Goal: Task Accomplishment & Management: Use online tool/utility

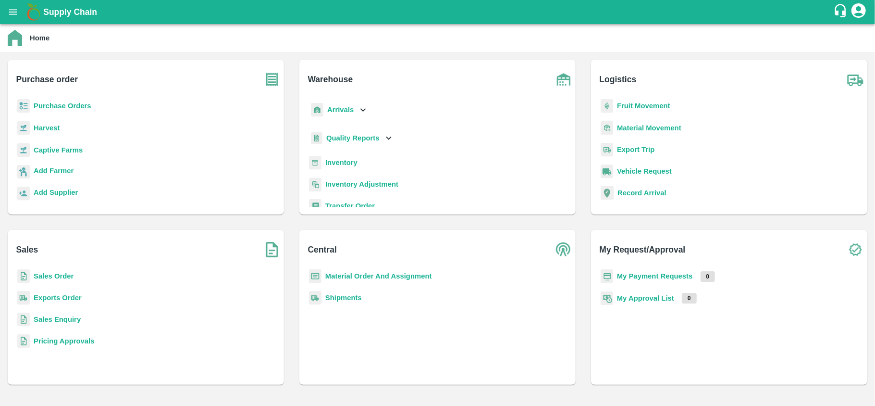
click at [63, 116] on div "Purchase Orders" at bounding box center [145, 110] width 261 height 22
click at [68, 113] on div "Purchase Orders" at bounding box center [145, 110] width 261 height 22
click at [72, 110] on p "Purchase Orders" at bounding box center [63, 105] width 58 height 11
click at [70, 104] on b "Purchase Orders" at bounding box center [63, 106] width 58 height 8
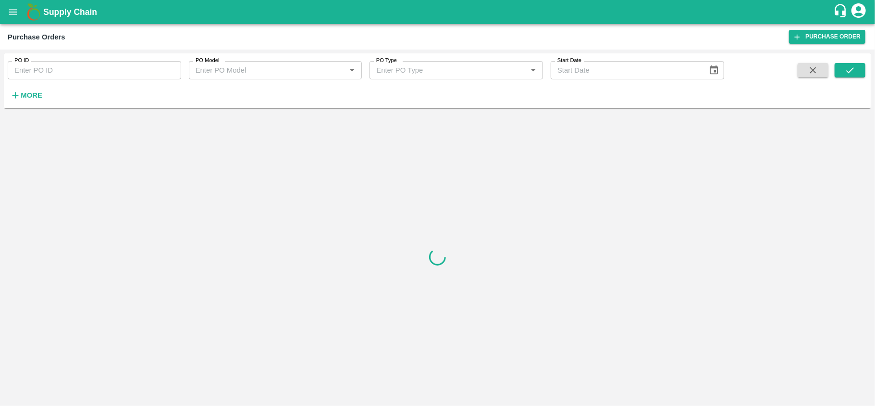
click at [118, 74] on input "PO ID" at bounding box center [94, 70] width 173 height 18
paste input "165321"
type input "165321"
click at [852, 79] on span at bounding box center [850, 82] width 31 height 39
click at [848, 74] on icon "submit" at bounding box center [850, 70] width 11 height 11
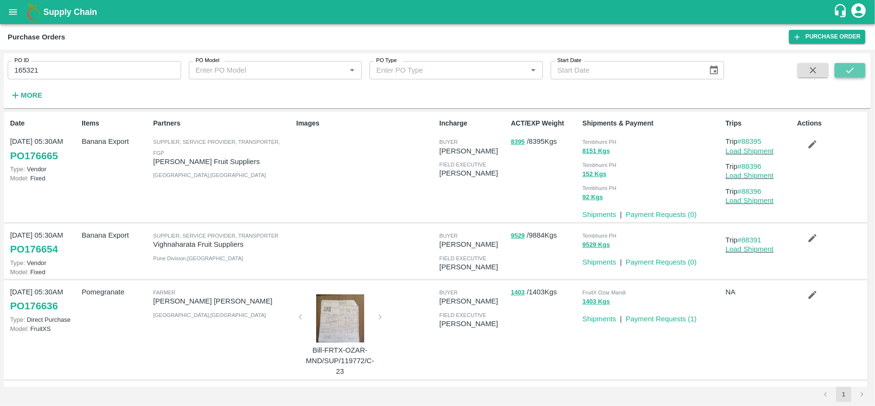
click at [851, 75] on icon "submit" at bounding box center [850, 70] width 11 height 11
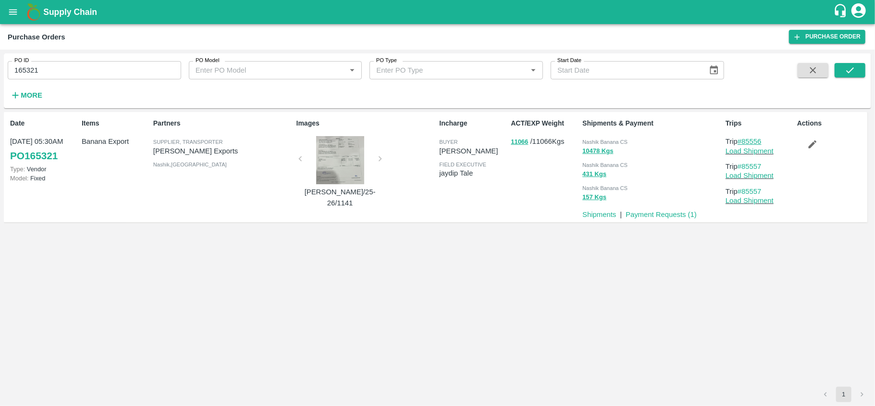
click at [752, 143] on link "#85556" at bounding box center [750, 141] width 24 height 8
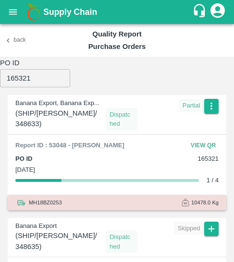
click at [204, 139] on button "View QR" at bounding box center [203, 146] width 31 height 14
click at [210, 103] on icon "button" at bounding box center [211, 106] width 2 height 7
click at [209, 133] on li "Edit" at bounding box center [202, 126] width 42 height 16
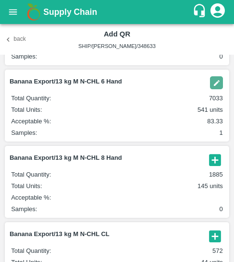
scroll to position [118, 0]
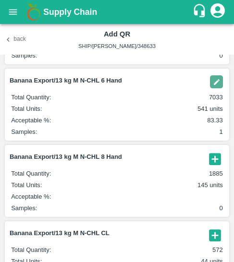
click at [217, 163] on icon "button" at bounding box center [215, 159] width 12 height 12
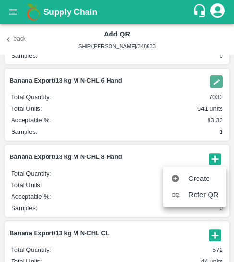
click at [203, 182] on span "Create" at bounding box center [203, 178] width 30 height 11
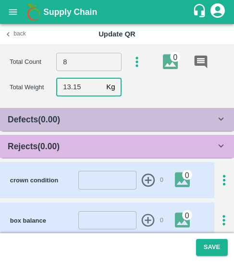
type input "13.15"
click at [72, 146] on div "Rejects ( 0.00 )" at bounding box center [112, 146] width 208 height 13
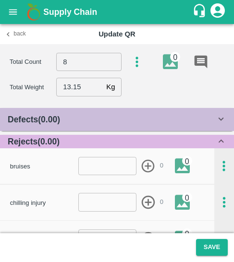
click at [93, 178] on div "bruises ​ 0 0" at bounding box center [107, 166] width 214 height 36
click at [98, 172] on input "number" at bounding box center [107, 166] width 59 height 18
type input "1"
click at [147, 171] on icon "button" at bounding box center [148, 167] width 16 height 16
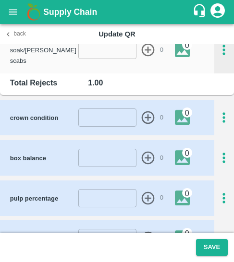
scroll to position [424, 0]
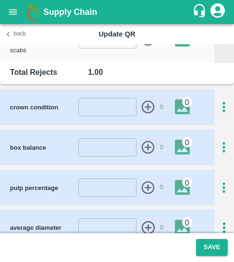
click at [218, 180] on icon "button" at bounding box center [224, 188] width 16 height 16
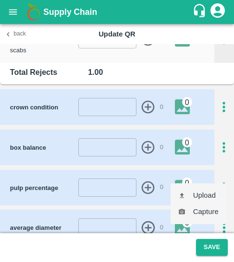
click at [203, 197] on li "Upload" at bounding box center [199, 195] width 56 height 16
type input "C:\fakepath\WhatsApp Image 2025-08-21 at 08.01.55_99c756a6.jpg"
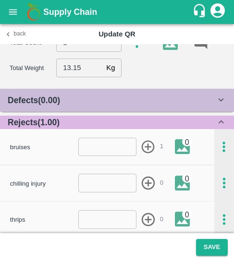
scroll to position [0, 0]
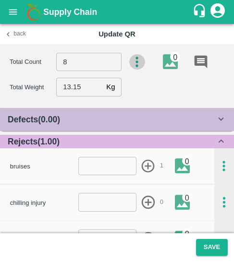
click at [137, 61] on icon "button" at bounding box center [137, 62] width 16 height 16
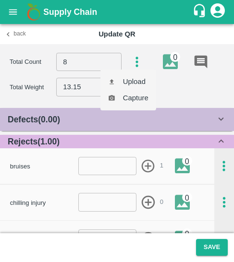
click at [190, 99] on div at bounding box center [117, 131] width 234 height 262
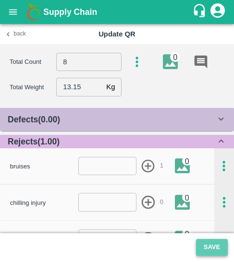
click at [212, 246] on button "Save" at bounding box center [212, 247] width 32 height 17
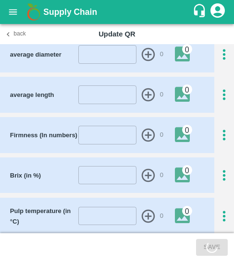
scroll to position [598, 0]
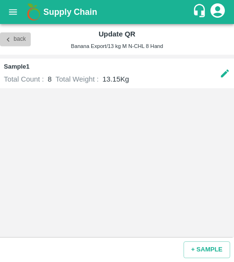
click at [16, 44] on button "Back" at bounding box center [15, 40] width 31 height 14
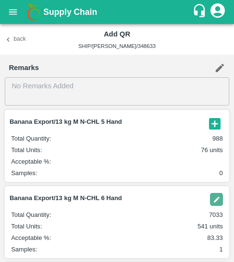
scroll to position [67, 0]
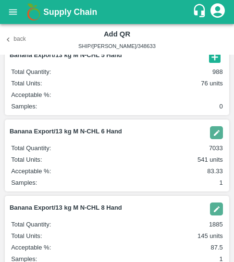
click at [216, 137] on img "button" at bounding box center [216, 132] width 13 height 13
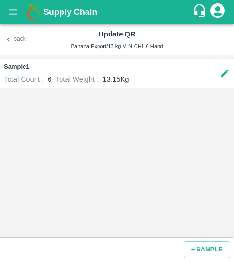
click at [215, 260] on div "+ SAMPLE" at bounding box center [117, 250] width 234 height 25
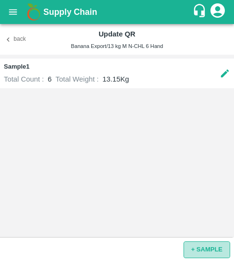
click at [207, 251] on button "+ SAMPLE" at bounding box center [207, 250] width 47 height 17
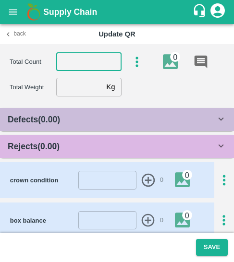
click at [88, 63] on input "number" at bounding box center [88, 62] width 65 height 18
type input "6"
click at [95, 90] on input "number" at bounding box center [79, 87] width 46 height 18
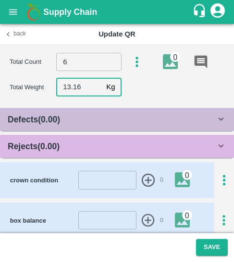
type input "13.16"
click at [92, 152] on div "Rejects ( 0.00 )" at bounding box center [112, 146] width 208 height 13
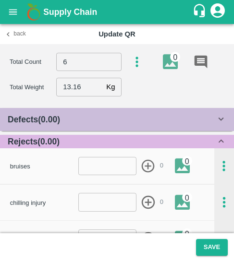
click at [129, 183] on div "bruises ​ 0 0" at bounding box center [107, 166] width 214 height 36
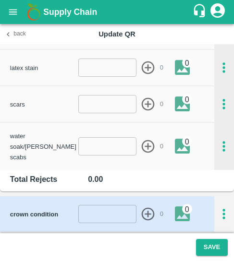
scroll to position [319, 0]
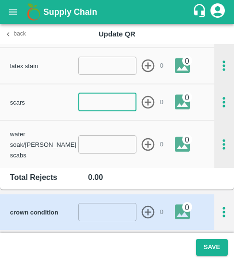
click at [101, 111] on input "number" at bounding box center [107, 102] width 59 height 18
type input "1"
click at [152, 99] on icon "button" at bounding box center [148, 103] width 16 height 16
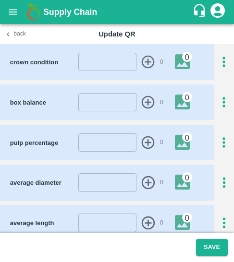
scroll to position [469, 0]
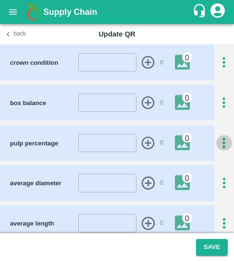
click at [228, 136] on icon "button" at bounding box center [224, 144] width 16 height 16
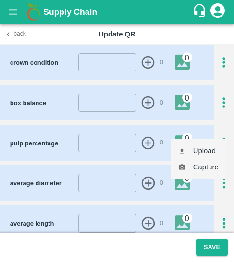
click at [201, 148] on li "Upload" at bounding box center [199, 151] width 56 height 16
type input "C:\fakepath\WhatsApp Image 2025-08-21 at 08.01.54_21474ff8.jpg"
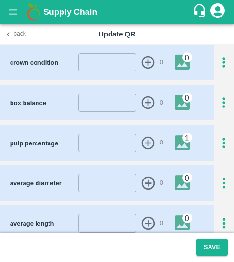
click at [209, 261] on footer "Save" at bounding box center [117, 248] width 234 height 29
click at [207, 252] on button "Save" at bounding box center [212, 247] width 32 height 17
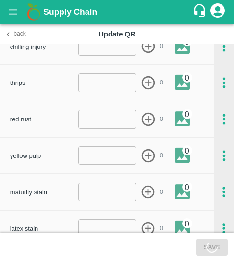
scroll to position [0, 0]
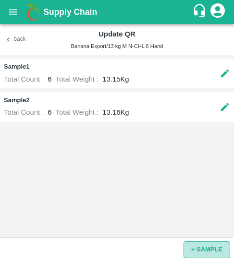
click at [207, 249] on button "+ SAMPLE" at bounding box center [207, 250] width 47 height 17
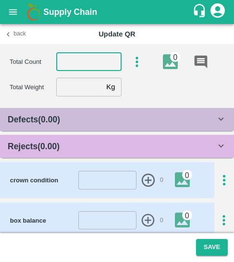
click at [96, 70] on input "number" at bounding box center [88, 62] width 65 height 18
type input "6"
click at [75, 88] on input "number" at bounding box center [79, 87] width 46 height 18
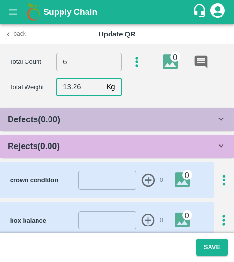
type input "13.26"
click at [114, 152] on div "Rejects ( 0.00 )" at bounding box center [112, 146] width 208 height 13
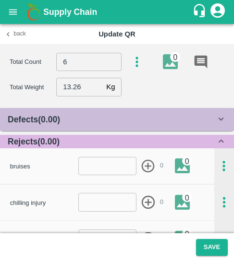
click at [120, 176] on div "bruises ​ 0 0" at bounding box center [112, 166] width 205 height 20
click at [110, 171] on input "number" at bounding box center [107, 166] width 59 height 18
type input "1"
click at [147, 174] on form "1 ​ 0" at bounding box center [120, 166] width 85 height 18
click at [146, 168] on icon "button" at bounding box center [148, 167] width 16 height 16
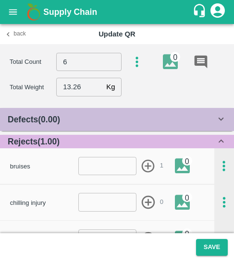
click at [131, 67] on icon "button" at bounding box center [137, 62] width 16 height 16
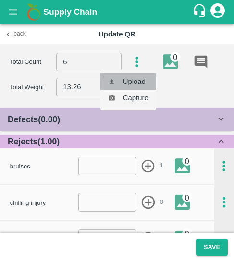
click at [138, 85] on li "Upload" at bounding box center [128, 82] width 56 height 16
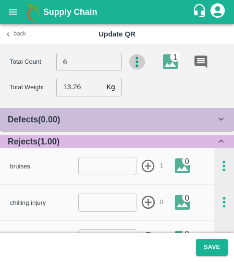
click at [136, 60] on icon "button" at bounding box center [137, 62] width 16 height 16
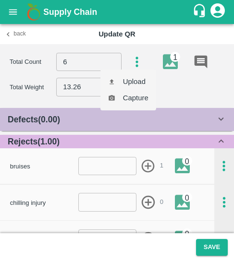
click at [144, 82] on li "Upload" at bounding box center [128, 82] width 56 height 16
type input "C:\fakepath\WhatsApp Image 2025-08-21 at 07.58.57_7f7a5b3a.jpg"
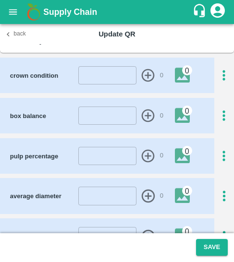
scroll to position [455, 0]
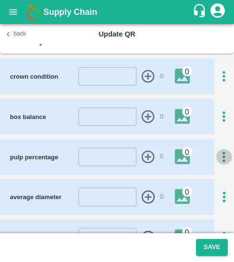
click at [228, 149] on icon "button" at bounding box center [224, 157] width 16 height 16
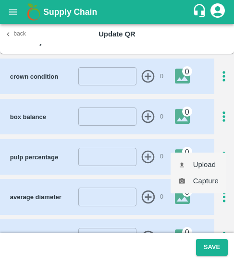
click at [200, 165] on li "Upload" at bounding box center [199, 165] width 56 height 16
type input "C:\fakepath\WhatsApp Image 2025-08-21 at 08.01.53_607c4a6f.jpg"
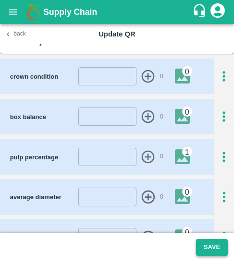
click at [202, 248] on button "Save" at bounding box center [212, 247] width 32 height 17
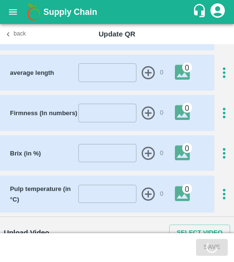
click at [182, 184] on div "0" at bounding box center [187, 189] width 10 height 10
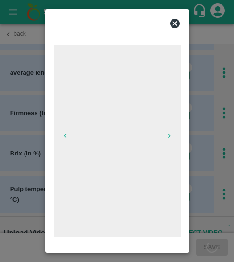
click at [177, 17] on div at bounding box center [117, 23] width 135 height 19
click at [177, 26] on icon at bounding box center [175, 24] width 10 height 10
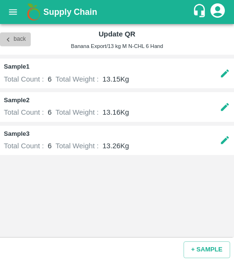
click at [28, 39] on button "Back" at bounding box center [15, 40] width 31 height 14
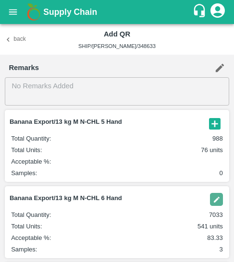
click at [6, 29] on div "Back Add QR SHIP/NASH/348633" at bounding box center [117, 39] width 234 height 31
click at [7, 31] on div "Back Add QR SHIP/NASH/348633" at bounding box center [117, 39] width 234 height 31
click at [13, 37] on button "Back" at bounding box center [15, 40] width 31 height 14
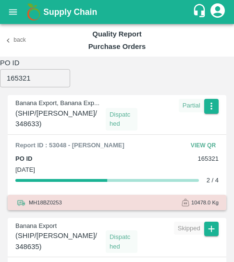
click at [30, 74] on input "165321" at bounding box center [35, 78] width 70 height 18
paste input "4408"
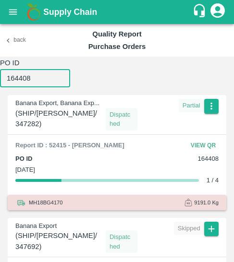
type input "164408"
click at [218, 107] on div "Banana Export, Banana Exp... ( SHIP/NASH/347282 ) Dispatched Partial" at bounding box center [117, 113] width 219 height 36
click at [213, 108] on icon "button" at bounding box center [211, 106] width 11 height 11
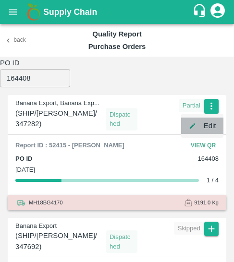
click at [200, 125] on li "Edit" at bounding box center [202, 126] width 42 height 16
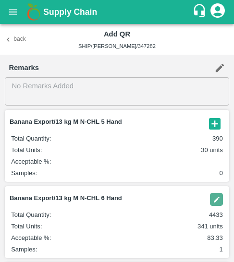
click at [215, 203] on img "button" at bounding box center [216, 199] width 13 height 13
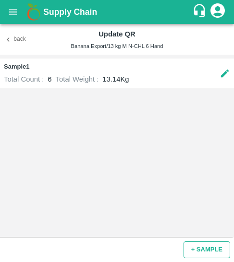
click at [202, 254] on button "+ SAMPLE" at bounding box center [207, 250] width 47 height 17
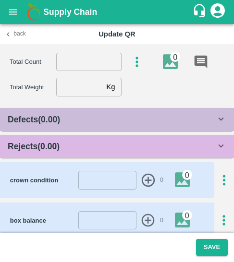
click at [95, 44] on div "Back Update QR" at bounding box center [117, 34] width 234 height 20
click at [99, 55] on input "number" at bounding box center [88, 62] width 65 height 18
type input "6"
click at [79, 86] on input "number" at bounding box center [79, 87] width 46 height 18
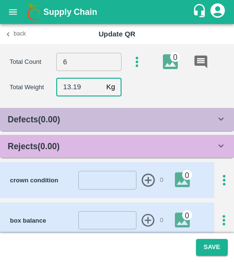
type input "13.19"
click at [36, 156] on div "Rejects ( 0.00 )" at bounding box center [117, 146] width 234 height 23
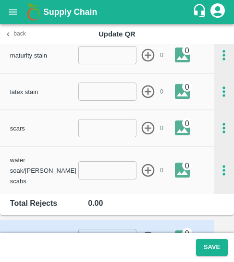
scroll to position [294, 0]
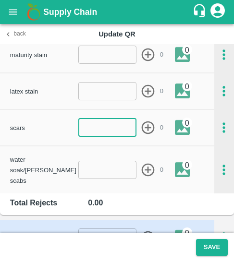
click at [102, 133] on input "number" at bounding box center [107, 128] width 59 height 18
type input "1"
click at [152, 132] on icon "button" at bounding box center [148, 128] width 16 height 16
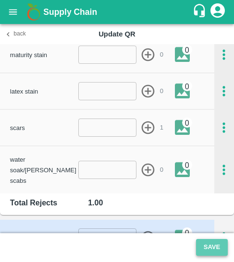
click at [210, 248] on button "Save" at bounding box center [212, 247] width 32 height 17
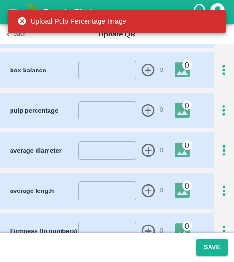
scroll to position [499, 0]
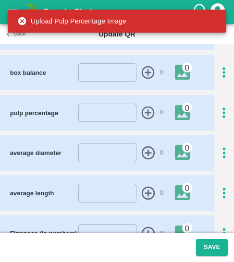
click at [222, 105] on icon "button" at bounding box center [224, 113] width 16 height 16
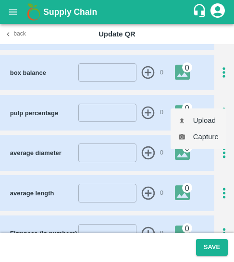
click at [210, 118] on li "Upload" at bounding box center [199, 120] width 56 height 16
click at [15, 35] on div at bounding box center [117, 131] width 234 height 262
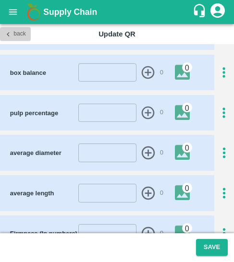
click at [2, 28] on button "Back" at bounding box center [15, 34] width 31 height 14
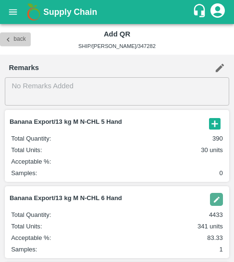
click at [17, 33] on button "Back" at bounding box center [15, 40] width 31 height 14
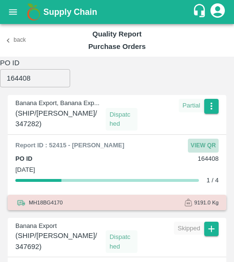
click at [196, 139] on button "View QR" at bounding box center [203, 146] width 31 height 14
click at [207, 110] on icon "button" at bounding box center [211, 106] width 11 height 11
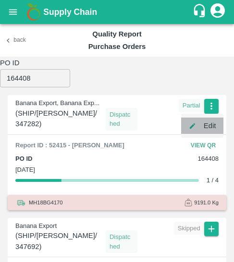
click at [207, 120] on li "Edit" at bounding box center [202, 126] width 42 height 16
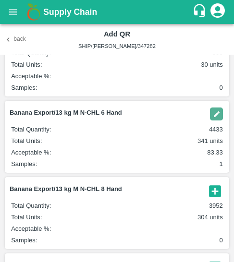
scroll to position [87, 0]
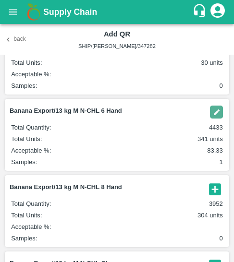
click at [212, 189] on icon "button" at bounding box center [215, 190] width 16 height 16
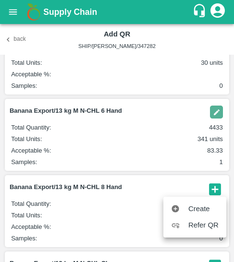
click at [183, 208] on div at bounding box center [179, 209] width 17 height 9
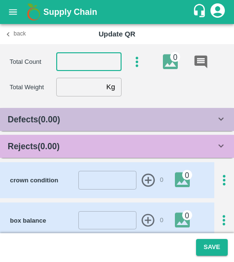
click at [79, 60] on input "number" at bounding box center [88, 62] width 65 height 18
type input "8"
click at [91, 97] on section "Total Count 8 ​ 0 Total Weight Kg ​" at bounding box center [117, 74] width 234 height 60
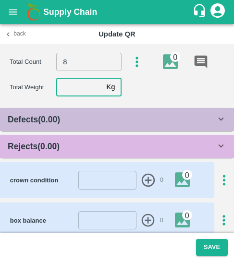
click at [91, 86] on input "number" at bounding box center [79, 87] width 46 height 18
type input "13.21"
click at [89, 148] on div "Rejects ( 0.00 )" at bounding box center [112, 146] width 208 height 13
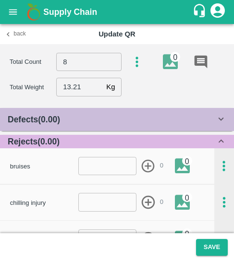
click at [108, 166] on input "number" at bounding box center [107, 166] width 59 height 18
type input "16"
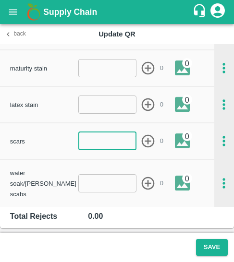
click at [96, 144] on input "number" at bounding box center [107, 141] width 59 height 18
type input "1"
click at [152, 140] on icon "button" at bounding box center [148, 142] width 16 height 16
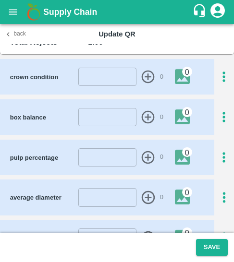
scroll to position [455, 0]
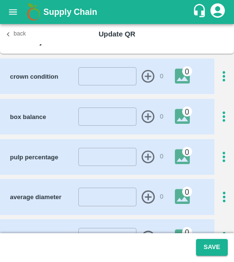
click at [229, 149] on icon "button" at bounding box center [224, 157] width 16 height 16
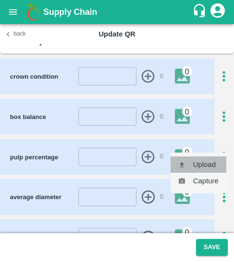
click at [207, 160] on li "Upload" at bounding box center [199, 165] width 56 height 16
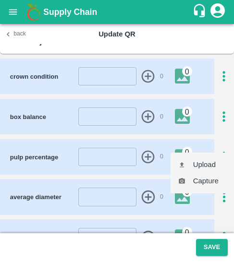
click at [208, 160] on li "Upload" at bounding box center [199, 165] width 56 height 16
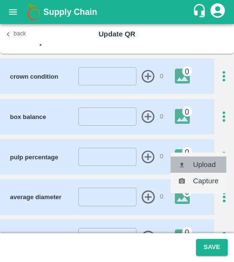
click at [180, 164] on icon at bounding box center [182, 164] width 4 height 5
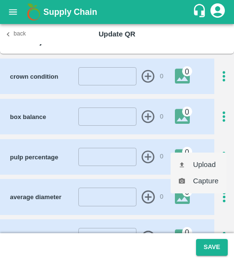
type input "C:\fakepath\WhatsApp Image 2025-06-27 at 20.12.26_088a500c.jpg"
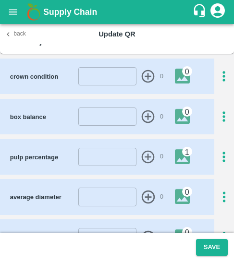
click at [221, 259] on footer "Save" at bounding box center [117, 248] width 234 height 29
click at [220, 247] on button "Save" at bounding box center [212, 247] width 32 height 17
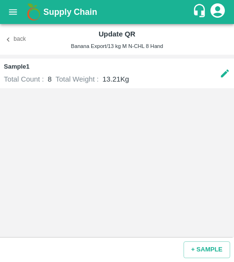
click at [22, 37] on button "Back" at bounding box center [15, 40] width 31 height 14
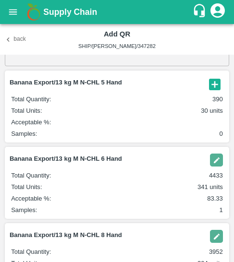
scroll to position [79, 0]
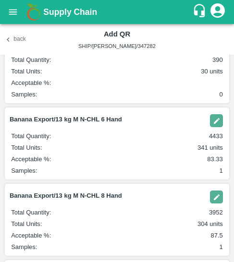
click at [214, 123] on img "button" at bounding box center [216, 120] width 13 height 13
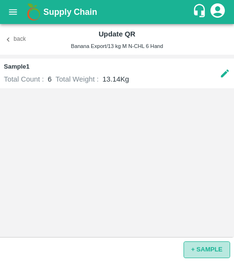
click at [203, 247] on button "+ SAMPLE" at bounding box center [207, 250] width 47 height 17
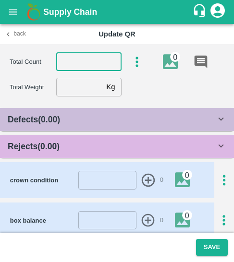
click at [96, 58] on input "number" at bounding box center [88, 62] width 65 height 18
type input "6"
click at [72, 88] on input "number" at bounding box center [79, 87] width 46 height 18
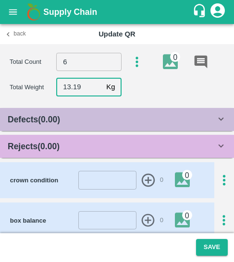
type input "13.19"
click at [109, 149] on div "Rejects ( 0.00 )" at bounding box center [112, 146] width 208 height 13
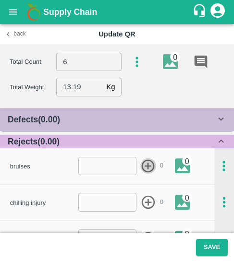
click at [144, 174] on icon "button" at bounding box center [148, 167] width 16 height 16
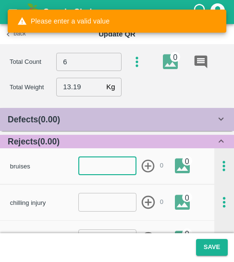
click at [111, 168] on input "number" at bounding box center [107, 166] width 59 height 18
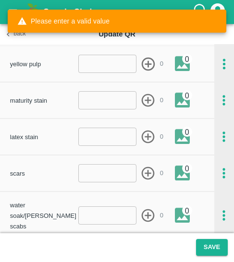
type input "-3"
click at [104, 174] on input "number" at bounding box center [107, 173] width 59 height 18
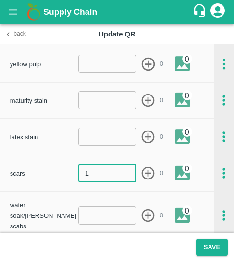
type input "1"
click at [149, 174] on icon "button" at bounding box center [148, 174] width 16 height 16
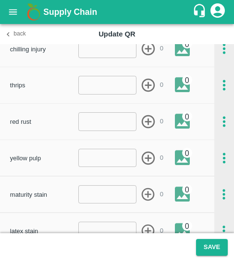
scroll to position [153, 0]
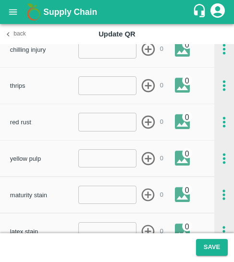
click at [101, 86] on input "number" at bounding box center [107, 85] width 59 height 18
type input "1"
click at [143, 88] on icon "button" at bounding box center [148, 86] width 16 height 16
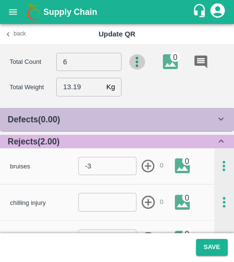
click at [140, 54] on icon "button" at bounding box center [137, 62] width 16 height 16
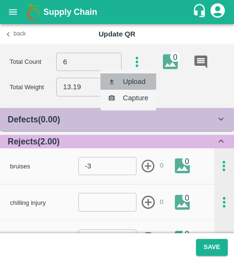
click at [139, 76] on li "Upload" at bounding box center [128, 82] width 56 height 16
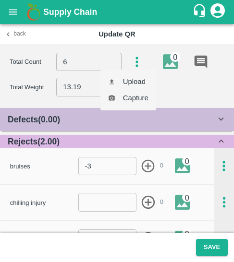
type input "C:\fakepath\WhatsApp Image 2025-06-27 at 20.12.26_967c2729.jpg"
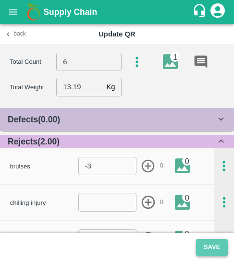
click at [218, 256] on button "Save" at bounding box center [212, 247] width 32 height 17
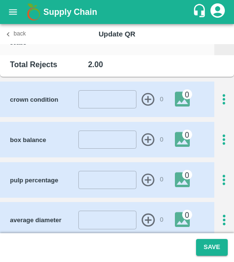
scroll to position [433, 0]
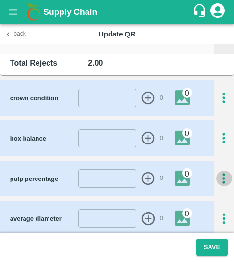
click at [216, 171] on icon "button" at bounding box center [224, 179] width 16 height 16
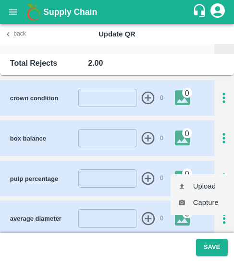
drag, startPoint x: 214, startPoint y: 197, endPoint x: 209, endPoint y: 190, distance: 8.9
click at [209, 190] on ul "Upload Capture" at bounding box center [199, 194] width 56 height 41
click at [209, 191] on li "Upload" at bounding box center [199, 186] width 56 height 16
type input "C:\fakepath\WhatsApp Image 2025-06-27 at 20.12.26_088a500c.jpg"
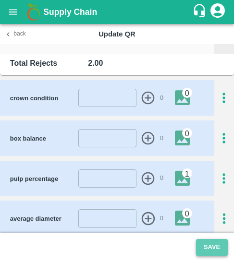
click at [216, 250] on button "Save" at bounding box center [212, 247] width 32 height 17
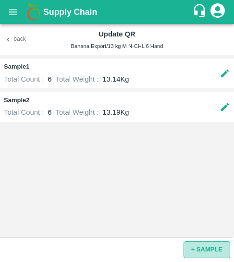
click at [205, 244] on button "+ SAMPLE" at bounding box center [207, 250] width 47 height 17
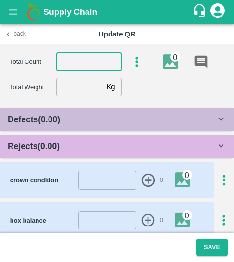
click at [78, 67] on input "number" at bounding box center [88, 62] width 65 height 18
type input "6"
click at [71, 86] on input "number" at bounding box center [79, 87] width 46 height 18
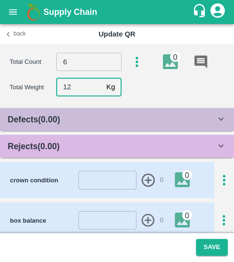
type input "1"
type input "3"
type input "13.08"
click at [104, 138] on div "Rejects ( 0.00 )" at bounding box center [117, 146] width 234 height 23
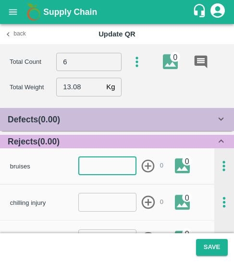
click at [123, 164] on input "number" at bounding box center [107, 166] width 59 height 18
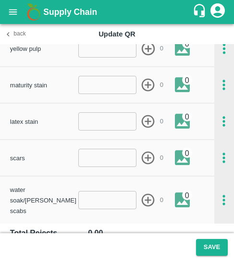
type input "-4"
click at [105, 168] on div "scars ​ 0 0" at bounding box center [112, 158] width 205 height 20
click at [99, 160] on input "number" at bounding box center [107, 158] width 59 height 18
type input "1"
click at [145, 161] on icon "button" at bounding box center [148, 158] width 16 height 16
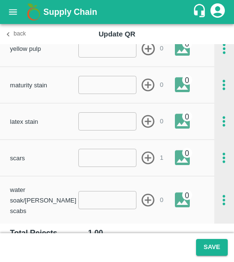
scroll to position [0, 0]
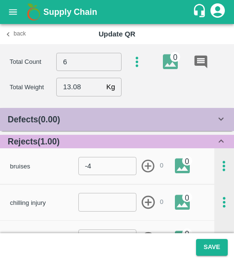
click at [125, 64] on div "Total Count 6 ​ 0" at bounding box center [122, 62] width 224 height 20
click at [130, 67] on icon "button" at bounding box center [137, 62] width 16 height 16
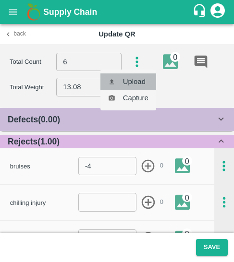
click at [135, 88] on li "Upload" at bounding box center [128, 82] width 56 height 16
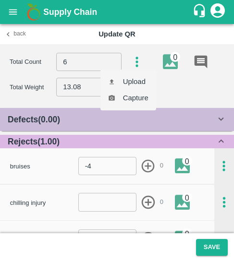
type input "C:\fakepath\WhatsApp Image 2025-06-27 at 20.12.02_30b20138.jpg"
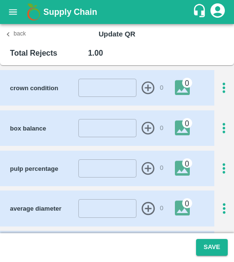
scroll to position [443, 0]
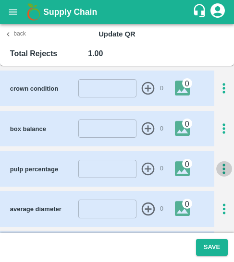
click at [223, 161] on icon "button" at bounding box center [224, 169] width 16 height 16
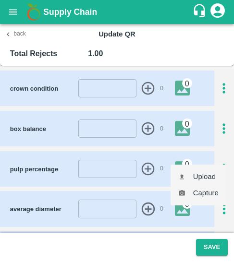
click at [208, 179] on li "Upload" at bounding box center [199, 177] width 56 height 16
type input "C:\fakepath\WhatsApp Image 2025-06-27 at 20.12.26_088a500c.jpg"
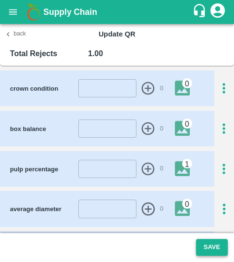
click at [216, 254] on button "Save" at bounding box center [212, 247] width 32 height 17
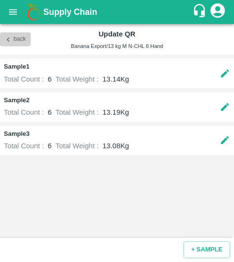
click at [6, 33] on button "Back" at bounding box center [15, 40] width 31 height 14
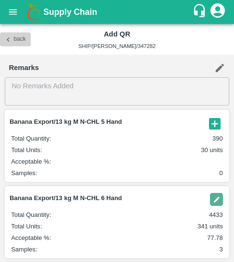
click at [8, 40] on icon "button" at bounding box center [8, 39] width 9 height 9
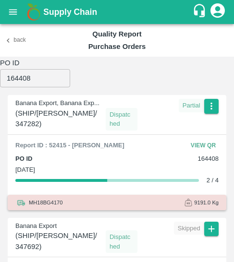
click at [23, 75] on input "164408" at bounding box center [35, 78] width 70 height 18
paste input "390"
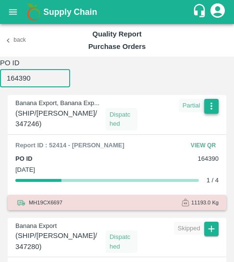
type input "164390"
click at [216, 106] on button "button" at bounding box center [211, 106] width 14 height 14
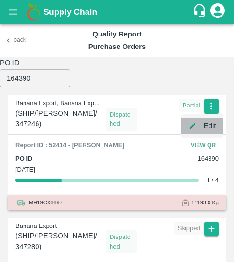
click at [208, 123] on li "Edit" at bounding box center [202, 126] width 42 height 16
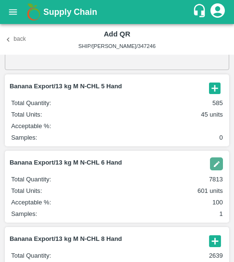
scroll to position [37, 0]
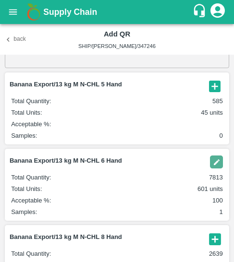
click at [213, 161] on img "button" at bounding box center [216, 162] width 13 height 13
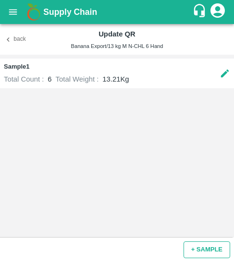
click at [198, 256] on button "+ SAMPLE" at bounding box center [207, 250] width 47 height 17
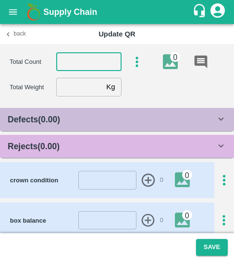
click at [83, 58] on input "number" at bounding box center [88, 62] width 65 height 18
type input "6"
click at [78, 92] on input "number" at bounding box center [79, 87] width 46 height 18
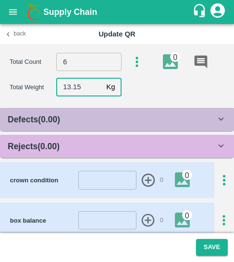
type input "13.15"
click at [45, 140] on span "Rejects ( 0.00 )" at bounding box center [34, 146] width 52 height 13
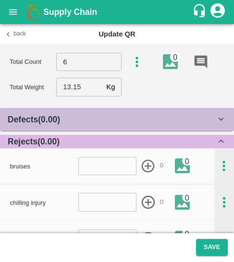
click at [75, 169] on div "bruises" at bounding box center [44, 166] width 68 height 11
click at [96, 175] on div "bruises ​ 0 0" at bounding box center [112, 166] width 205 height 20
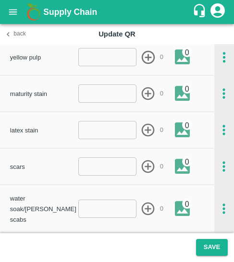
scroll to position [178, 0]
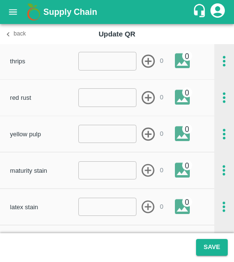
click at [95, 82] on div "red rust ​ 0 0" at bounding box center [107, 98] width 214 height 36
click at [95, 87] on div "red rust ​ 0 0" at bounding box center [112, 97] width 205 height 20
click at [96, 97] on input "number" at bounding box center [107, 97] width 59 height 18
type input "1"
click at [140, 101] on icon "button" at bounding box center [148, 98] width 16 height 16
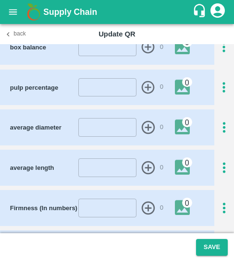
scroll to position [524, 0]
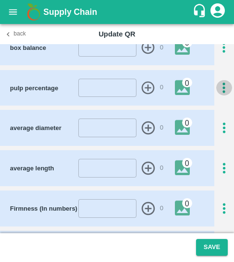
click at [217, 81] on icon "button" at bounding box center [224, 88] width 16 height 16
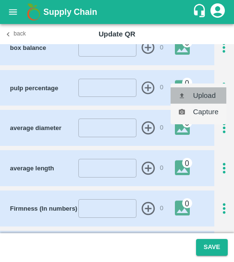
click at [198, 100] on li "Upload" at bounding box center [199, 95] width 56 height 16
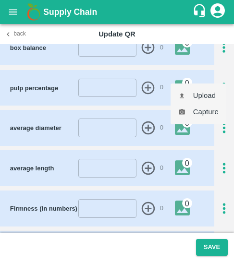
type input "C:\fakepath\WhatsApp Image 2025-06-27 at 20.12.26_088a500c.jpg"
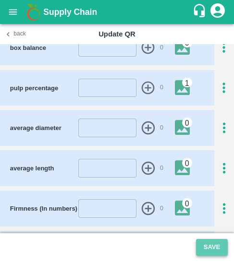
click at [205, 251] on button "Save" at bounding box center [212, 247] width 32 height 17
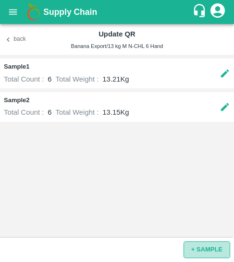
click at [202, 250] on button "+ SAMPLE" at bounding box center [207, 250] width 47 height 17
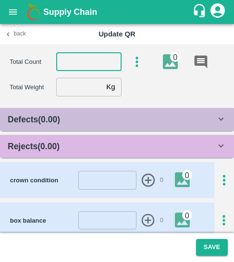
click at [81, 69] on input "number" at bounding box center [88, 62] width 65 height 18
type input "6"
click at [81, 87] on input "number" at bounding box center [79, 87] width 46 height 18
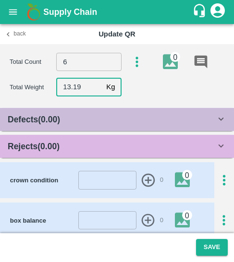
type input "13.19"
click at [55, 140] on span "Rejects ( 0.00 )" at bounding box center [34, 146] width 52 height 13
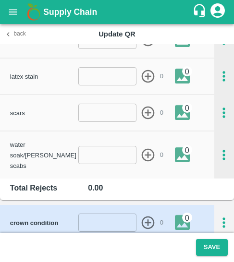
scroll to position [310, 0]
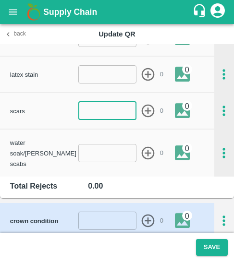
click at [117, 110] on input "number" at bounding box center [107, 111] width 59 height 18
type input "1"
click at [150, 114] on icon "button" at bounding box center [148, 111] width 16 height 16
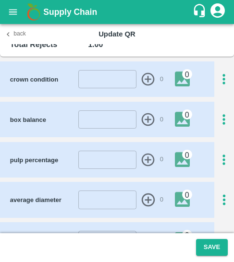
scroll to position [454, 0]
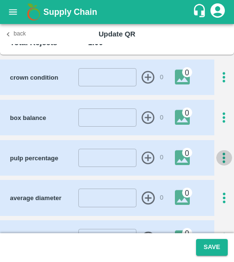
click at [217, 150] on icon "button" at bounding box center [224, 158] width 16 height 16
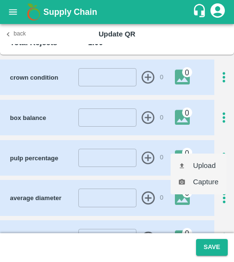
click at [201, 173] on li "Upload" at bounding box center [199, 166] width 56 height 16
type input "C:\fakepath\WhatsApp Image 2025-06-27 at 20.12.26_967c2729.jpg"
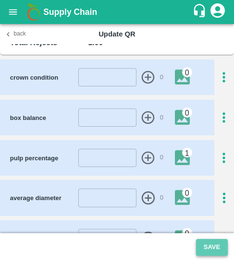
click at [209, 245] on button "Save" at bounding box center [212, 247] width 32 height 17
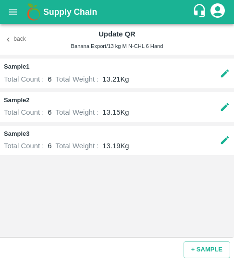
click at [11, 38] on icon "button" at bounding box center [8, 39] width 9 height 9
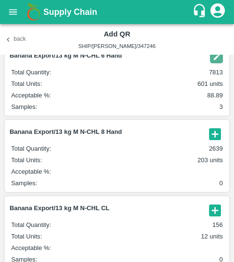
scroll to position [143, 0]
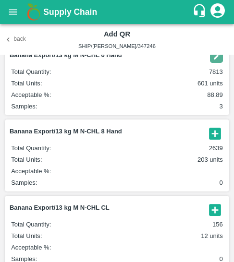
click at [214, 136] on icon "button" at bounding box center [215, 134] width 12 height 12
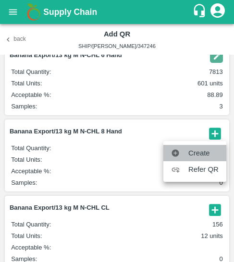
click at [199, 156] on span "Create" at bounding box center [203, 153] width 30 height 11
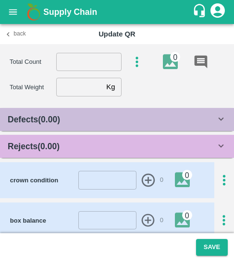
click at [93, 62] on input "number" at bounding box center [88, 62] width 65 height 18
type input "8"
click at [69, 83] on input "number" at bounding box center [79, 87] width 46 height 18
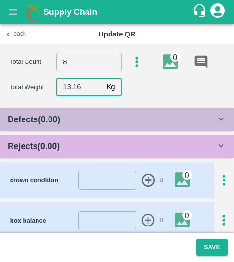
type input "13.16"
click at [77, 157] on div "Rejects ( 0.00 )" at bounding box center [117, 146] width 234 height 23
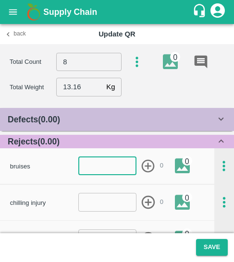
click at [80, 166] on input "number" at bounding box center [107, 166] width 59 height 18
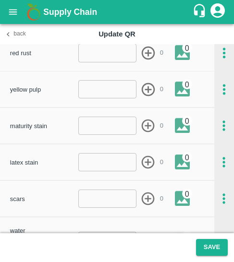
scroll to position [255, 0]
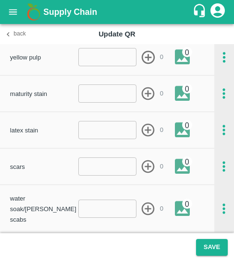
type input "-5"
click at [91, 161] on input "number" at bounding box center [107, 167] width 59 height 18
type input "1"
click at [138, 170] on form "1 ​ 0" at bounding box center [120, 167] width 85 height 18
click at [147, 170] on icon "button" at bounding box center [148, 166] width 13 height 13
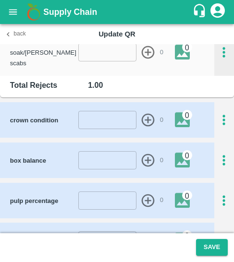
scroll to position [416, 0]
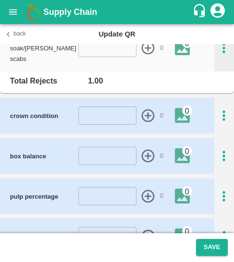
click at [221, 189] on icon "button" at bounding box center [224, 197] width 16 height 16
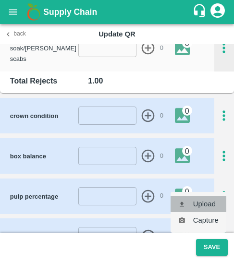
click at [205, 199] on li "Upload" at bounding box center [199, 204] width 56 height 16
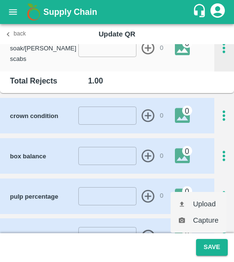
type input "C:\fakepath\WhatsApp Image 2025-06-27 at 20.12.26_b94aa172.jpg"
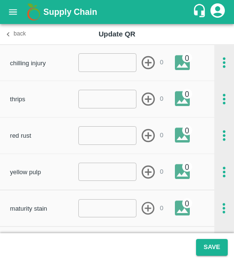
scroll to position [139, 0]
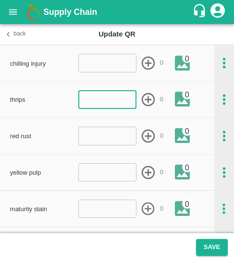
click at [103, 100] on input "number" at bounding box center [107, 99] width 59 height 18
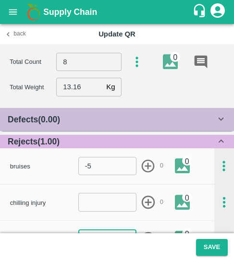
scroll to position [10, 0]
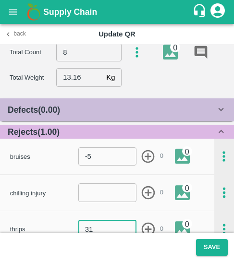
type input "3"
type input "1"
click at [145, 216] on div "thrips 1 ​ 0 0" at bounding box center [107, 229] width 214 height 36
click at [146, 229] on icon "button" at bounding box center [148, 229] width 13 height 13
click at [138, 49] on icon "button" at bounding box center [137, 53] width 16 height 16
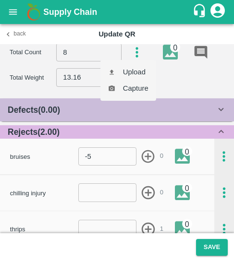
click at [133, 73] on li "Upload" at bounding box center [128, 72] width 56 height 16
type input "C:\fakepath\WhatsApp Image 2025-06-27 at 20.12.10_1289c9dd.jpg"
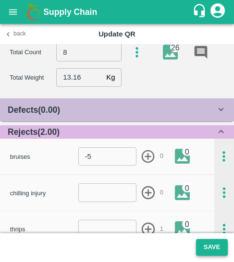
click at [220, 253] on button "Save" at bounding box center [212, 247] width 32 height 17
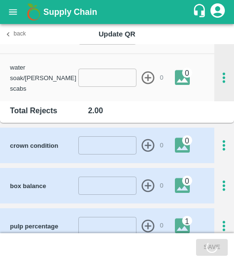
scroll to position [620, 0]
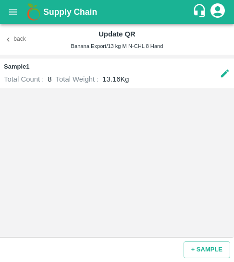
click at [16, 42] on button "Back" at bounding box center [15, 40] width 31 height 14
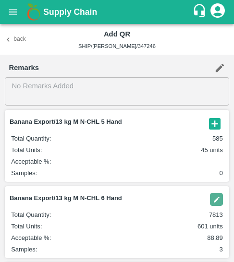
click at [4, 42] on icon "button" at bounding box center [8, 39] width 9 height 9
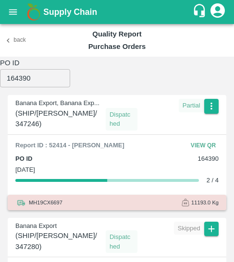
click at [10, 85] on input "164390" at bounding box center [35, 78] width 70 height 18
paste input "402"
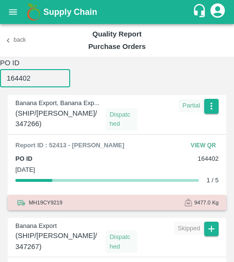
type input "164402"
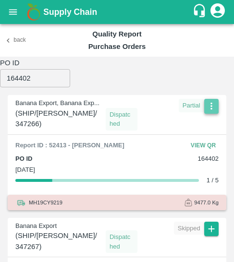
click at [211, 111] on icon "button" at bounding box center [211, 106] width 11 height 11
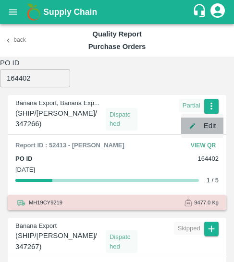
click at [208, 122] on li "Edit" at bounding box center [202, 126] width 42 height 16
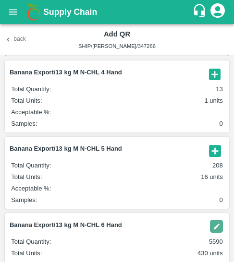
scroll to position [50, 0]
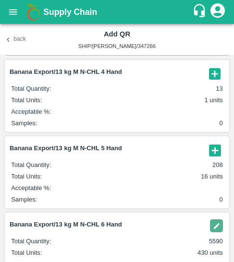
click at [214, 159] on article "Banana Export/13 kg M N-CHL 5 Hand Total Quantity : 208 Total Units : 16 units …" at bounding box center [117, 172] width 224 height 72
click at [213, 158] on icon "button" at bounding box center [215, 151] width 16 height 16
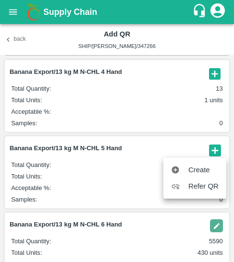
click at [131, 194] on div at bounding box center [117, 131] width 234 height 262
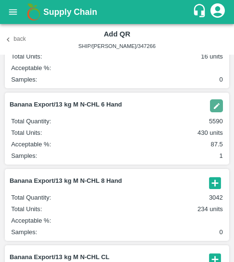
scroll to position [139, 0]
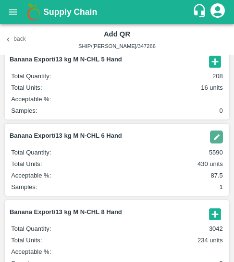
click at [216, 140] on img "button" at bounding box center [216, 137] width 13 height 13
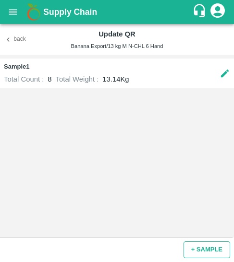
click at [203, 246] on button "+ SAMPLE" at bounding box center [207, 250] width 47 height 17
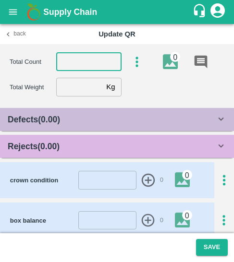
click at [80, 65] on input "number" at bounding box center [88, 62] width 65 height 18
type input "6"
click at [89, 87] on input "number" at bounding box center [79, 87] width 46 height 18
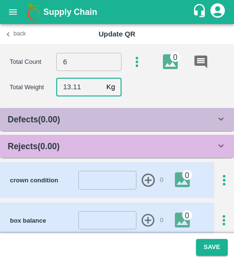
type input "13.11"
click at [53, 145] on b "Rejects ( 0.00 )" at bounding box center [34, 147] width 52 height 10
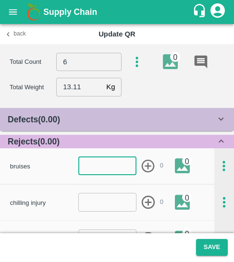
click at [87, 169] on input "number" at bounding box center [107, 166] width 59 height 18
type input "1"
click at [146, 172] on icon "button" at bounding box center [148, 166] width 13 height 13
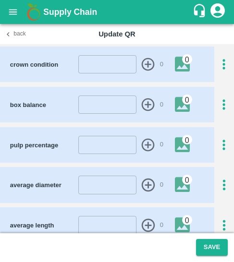
scroll to position [467, 0]
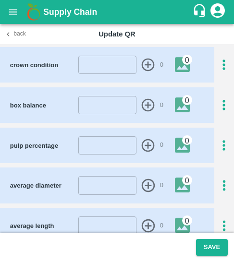
click at [226, 138] on icon "button" at bounding box center [224, 146] width 16 height 16
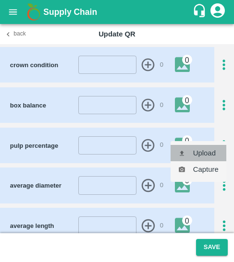
click at [204, 156] on li "Upload" at bounding box center [199, 153] width 56 height 16
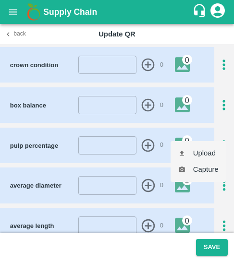
type input "C:\fakepath\WhatsApp Image 2025-08-25 at 08.48.14_63ff737e.jpg"
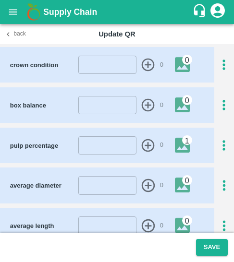
click at [213, 236] on footer "Save" at bounding box center [117, 248] width 234 height 29
click at [210, 244] on button "Save" at bounding box center [212, 247] width 32 height 17
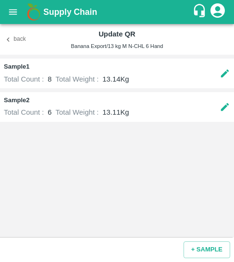
click at [210, 244] on button "+ SAMPLE" at bounding box center [207, 250] width 47 height 17
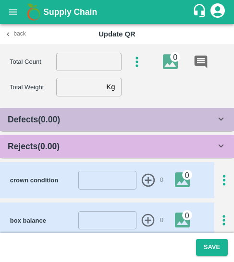
click at [84, 63] on input "number" at bounding box center [88, 62] width 65 height 18
type input "6"
click at [72, 88] on input "number" at bounding box center [79, 87] width 46 height 18
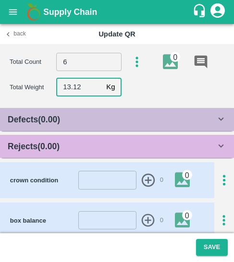
type input "13.12"
click at [73, 147] on div "Rejects ( 0.00 )" at bounding box center [112, 146] width 208 height 13
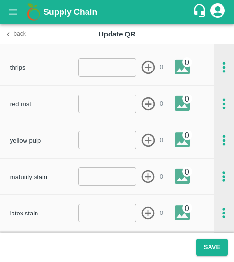
scroll to position [183, 0]
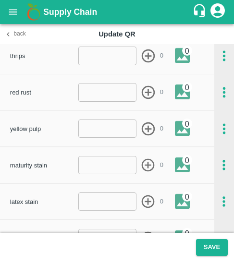
click at [90, 58] on input "number" at bounding box center [107, 56] width 59 height 18
type input "1"
click at [147, 58] on icon "button" at bounding box center [148, 55] width 13 height 13
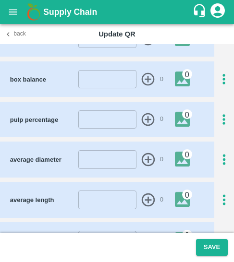
scroll to position [492, 0]
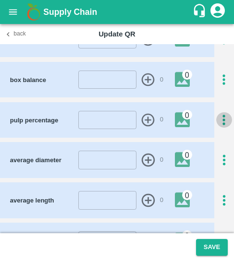
click at [224, 112] on icon "button" at bounding box center [224, 120] width 16 height 16
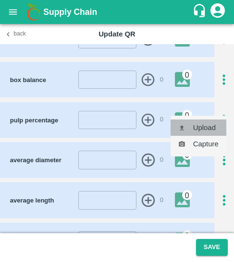
click at [207, 131] on li "Upload" at bounding box center [199, 128] width 56 height 16
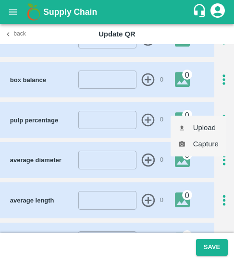
type input "C:\fakepath\WhatsApp Image 2025-08-25 at 08.48.14_63ff737e.jpg"
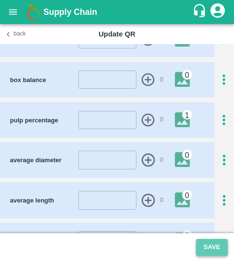
click at [206, 251] on button "Save" at bounding box center [212, 247] width 32 height 17
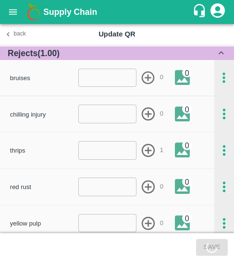
scroll to position [0, 0]
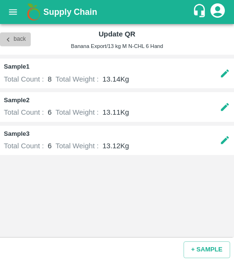
click at [6, 37] on icon "button" at bounding box center [8, 39] width 9 height 9
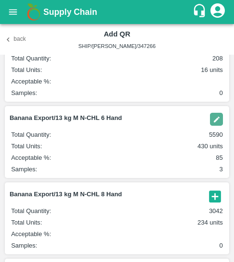
scroll to position [175, 0]
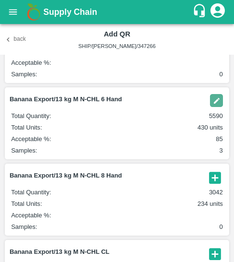
click at [213, 177] on icon "button" at bounding box center [215, 178] width 16 height 16
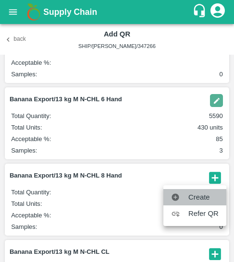
click at [204, 192] on li "Create" at bounding box center [194, 197] width 63 height 16
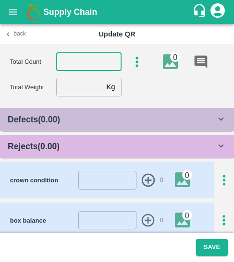
click at [86, 65] on input "number" at bounding box center [88, 62] width 65 height 18
type input "8"
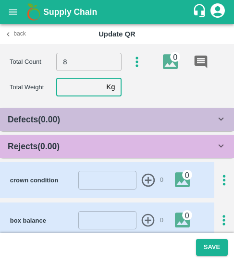
click at [79, 85] on input "number" at bounding box center [79, 87] width 46 height 18
type input "13.16"
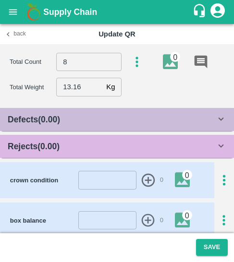
click at [67, 140] on div "Rejects ( 0.00 )" at bounding box center [112, 146] width 208 height 13
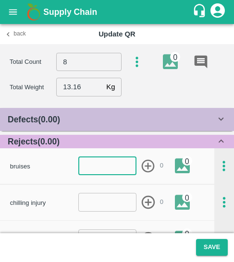
click at [95, 163] on input "number" at bounding box center [107, 166] width 59 height 18
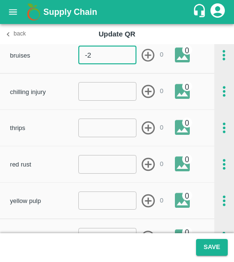
scroll to position [115, 0]
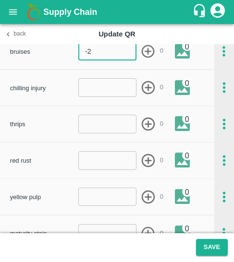
type input "-2"
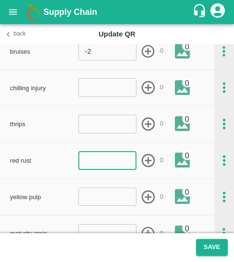
drag, startPoint x: 84, startPoint y: 170, endPoint x: 89, endPoint y: 165, distance: 7.5
click at [89, 165] on div "red rust ​ 0 0" at bounding box center [112, 160] width 205 height 20
click at [89, 165] on input "number" at bounding box center [107, 160] width 59 height 18
type input "2"
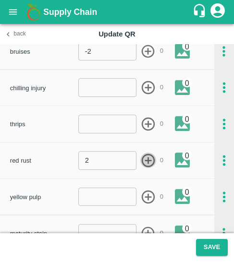
click at [146, 162] on icon "button" at bounding box center [148, 161] width 16 height 16
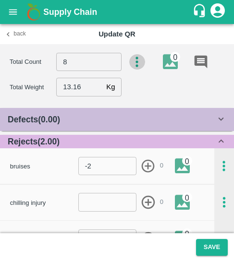
click at [133, 64] on icon "button" at bounding box center [137, 62] width 16 height 16
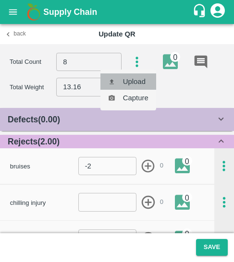
click at [132, 77] on li "Upload" at bounding box center [128, 82] width 56 height 16
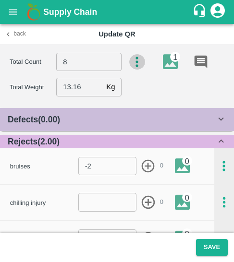
click at [139, 61] on icon "button" at bounding box center [137, 62] width 16 height 16
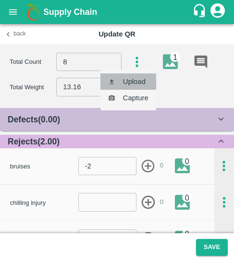
click at [130, 79] on li "Upload" at bounding box center [128, 82] width 56 height 16
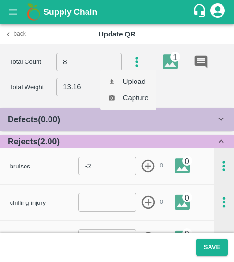
type input "C:\fakepath\WhatsApp Image 2025-08-26 at 00.58.47_62f180c6.jpg"
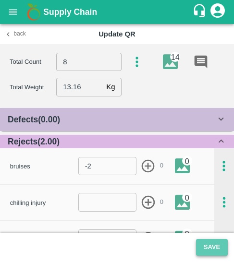
click at [215, 247] on button "Save" at bounding box center [212, 247] width 32 height 17
click at [212, 256] on button "Save" at bounding box center [212, 247] width 32 height 17
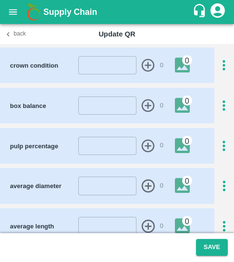
scroll to position [466, 0]
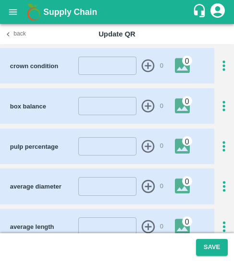
click at [220, 139] on icon "button" at bounding box center [224, 147] width 16 height 16
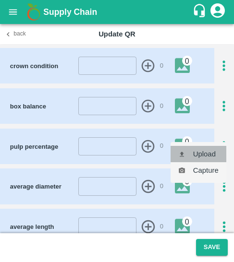
click at [211, 150] on li "Upload" at bounding box center [199, 154] width 56 height 16
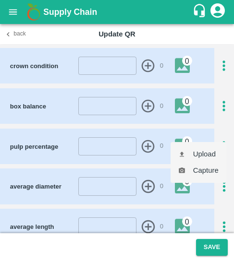
type input "C:\fakepath\WhatsApp Image 2025-06-27 at 20.12.26_b94aa172.jpg"
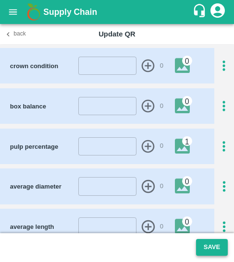
click at [215, 243] on button "Save" at bounding box center [212, 247] width 32 height 17
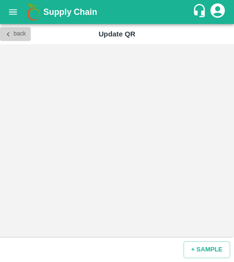
click at [23, 38] on button "Back" at bounding box center [15, 34] width 31 height 14
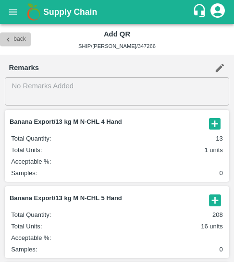
click at [16, 38] on button "Back" at bounding box center [15, 40] width 31 height 14
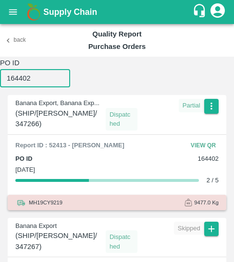
click at [39, 82] on input "164402" at bounding box center [35, 78] width 70 height 18
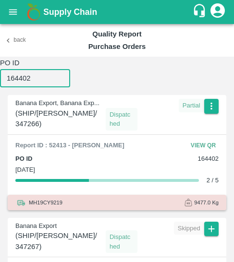
paste input "37"
type input "164372"
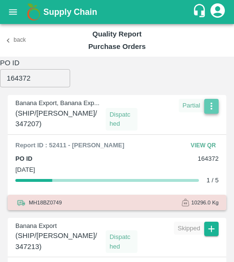
click at [215, 106] on button "button" at bounding box center [211, 106] width 14 height 14
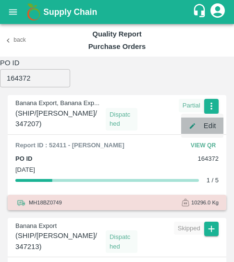
click at [197, 123] on li "Edit" at bounding box center [202, 126] width 42 height 16
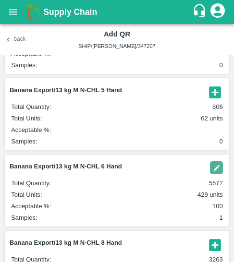
scroll to position [110, 0]
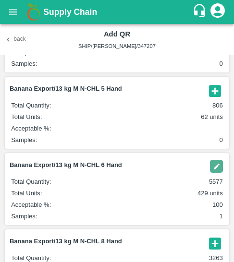
click at [214, 171] on img "button" at bounding box center [216, 166] width 13 height 13
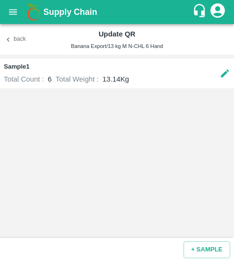
click at [218, 75] on div "Sample 1 Total Count : 6 Total Weight : 13.14 Kg" at bounding box center [117, 74] width 234 height 30
click at [226, 78] on icon at bounding box center [225, 73] width 11 height 11
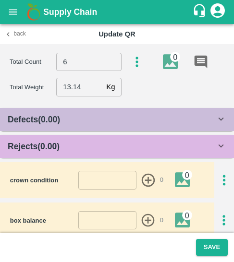
click at [92, 140] on div "Rejects ( 0.00 )" at bounding box center [112, 146] width 208 height 13
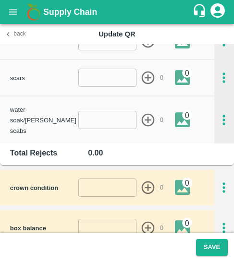
scroll to position [347, 0]
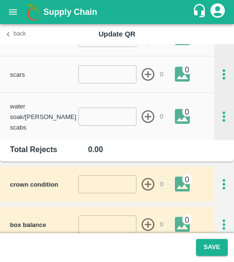
click at [94, 110] on input "number" at bounding box center [107, 117] width 59 height 18
type input "1"
click at [146, 115] on icon "button" at bounding box center [148, 117] width 16 height 16
click at [212, 243] on button "Save" at bounding box center [212, 247] width 32 height 17
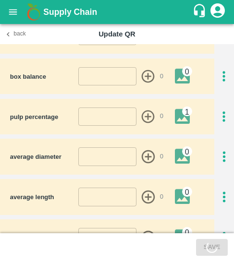
scroll to position [521, 0]
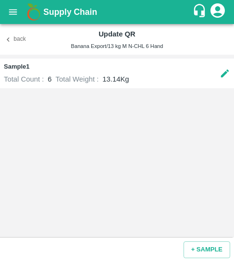
click at [9, 48] on div "Back Update QR Banana Export/13 kg M N-CHL 6 Hand" at bounding box center [117, 39] width 234 height 31
click at [10, 41] on icon "button" at bounding box center [8, 39] width 9 height 9
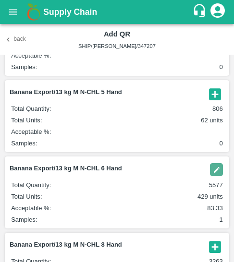
scroll to position [107, 0]
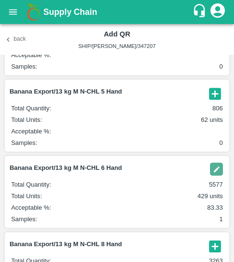
click at [213, 176] on img "button" at bounding box center [216, 169] width 13 height 13
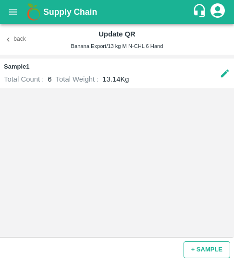
click at [196, 254] on button "+ SAMPLE" at bounding box center [207, 250] width 47 height 17
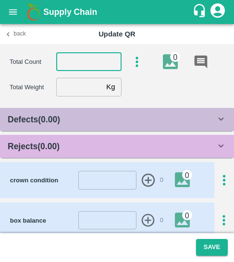
click at [90, 66] on input "number" at bounding box center [88, 62] width 65 height 18
type input "6"
click at [90, 83] on input "number" at bounding box center [79, 87] width 46 height 18
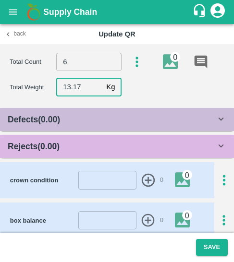
type input "13.17"
click at [64, 148] on div "Rejects ( 0.00 )" at bounding box center [112, 146] width 208 height 13
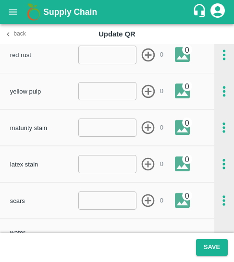
scroll to position [221, 0]
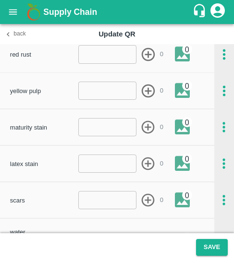
click at [122, 201] on input "number" at bounding box center [107, 200] width 59 height 18
type input "1"
click at [152, 206] on icon "button" at bounding box center [148, 201] width 16 height 16
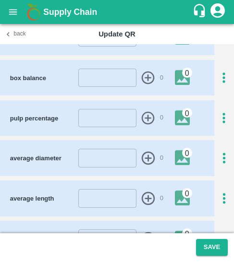
scroll to position [493, 0]
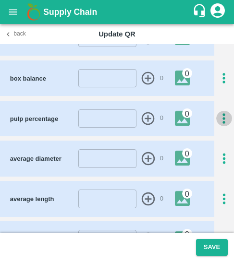
click at [226, 111] on icon "button" at bounding box center [224, 119] width 16 height 16
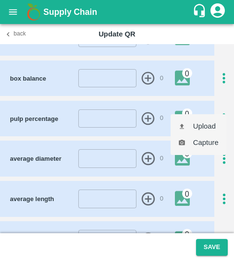
click at [215, 125] on li "Upload" at bounding box center [199, 126] width 56 height 16
type input "C:\fakepath\WhatsApp Image 2025-06-27 at 20.12.26_088a500c.jpg"
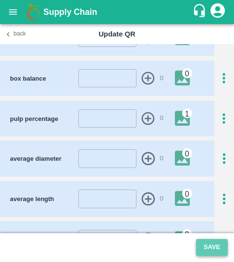
click at [213, 251] on button "Save" at bounding box center [212, 247] width 32 height 17
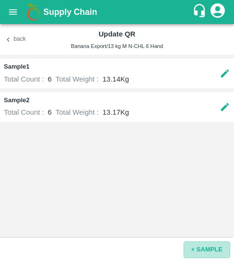
click at [213, 251] on button "+ SAMPLE" at bounding box center [207, 250] width 47 height 17
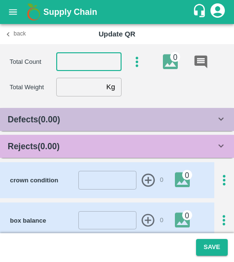
click at [95, 59] on input "number" at bounding box center [88, 62] width 65 height 18
type input "8"
click at [91, 85] on input "number" at bounding box center [79, 87] width 46 height 18
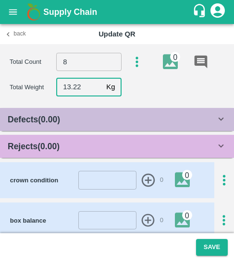
type input "13.22"
click at [79, 138] on div "Rejects ( 0.00 )" at bounding box center [117, 146] width 234 height 23
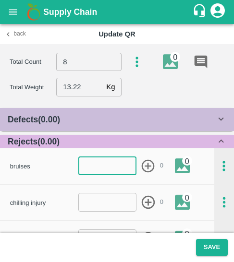
click at [110, 171] on input "number" at bounding box center [107, 166] width 59 height 18
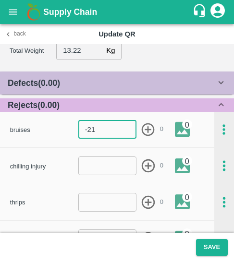
type input "-2"
type input "1"
click at [150, 126] on icon "button" at bounding box center [148, 130] width 16 height 16
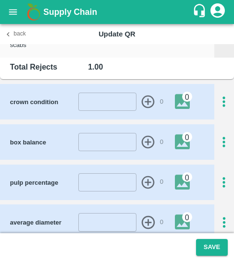
scroll to position [434, 0]
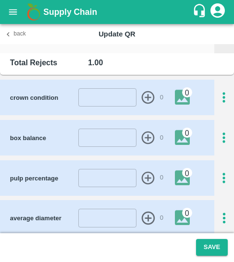
click at [219, 171] on icon "button" at bounding box center [224, 179] width 16 height 16
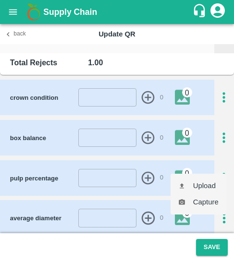
click at [210, 182] on li "Upload" at bounding box center [199, 186] width 56 height 16
type input "C:\fakepath\WhatsApp Image 2025-06-27 at 20.12.26_b94aa172.jpg"
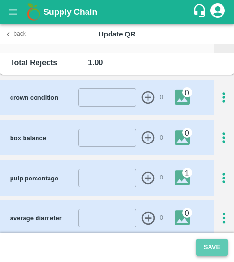
click at [211, 247] on button "Save" at bounding box center [212, 247] width 32 height 17
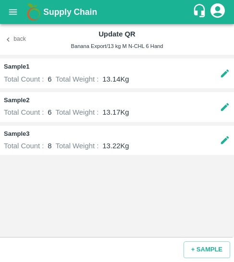
click at [23, 40] on button "Back" at bounding box center [15, 40] width 31 height 14
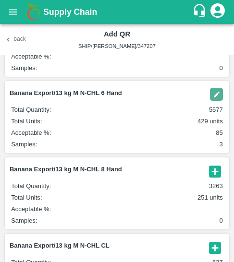
scroll to position [185, 0]
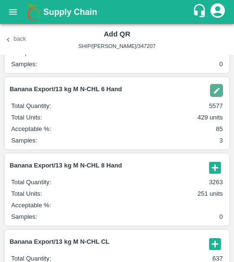
click at [213, 176] on article "Banana Export/13 kg M N-CHL 8 Hand Total Quantity : 3263 Total Units : 251 unit…" at bounding box center [117, 190] width 224 height 72
click at [212, 169] on icon "button" at bounding box center [215, 168] width 12 height 12
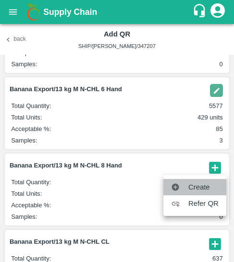
click at [200, 184] on span "Create" at bounding box center [203, 187] width 30 height 11
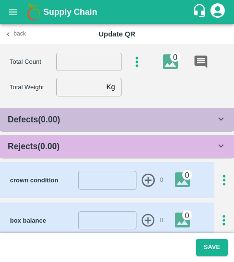
click at [89, 58] on input "number" at bounding box center [88, 62] width 65 height 18
type input "8"
click at [91, 86] on input "number" at bounding box center [79, 87] width 46 height 18
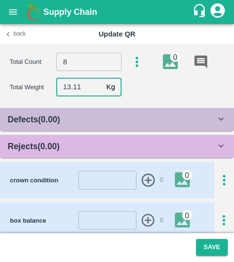
type input "13.11"
click at [37, 141] on span "Rejects ( 0.00 )" at bounding box center [34, 146] width 52 height 13
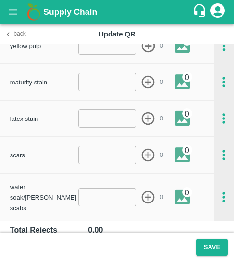
scroll to position [267, 0]
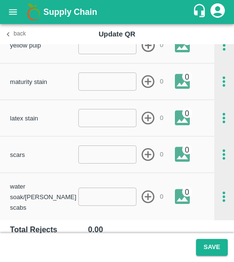
click at [102, 152] on input "number" at bounding box center [107, 155] width 59 height 18
type input "1"
click at [141, 160] on icon "button" at bounding box center [148, 155] width 16 height 16
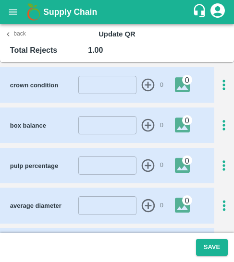
scroll to position [448, 0]
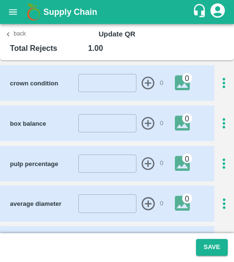
click at [103, 155] on input "number" at bounding box center [107, 164] width 59 height 18
click at [220, 156] on icon "button" at bounding box center [224, 164] width 16 height 16
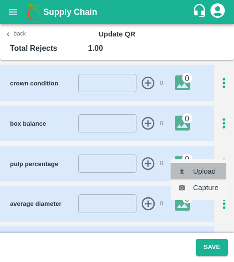
click at [207, 166] on li "Upload" at bounding box center [199, 171] width 56 height 16
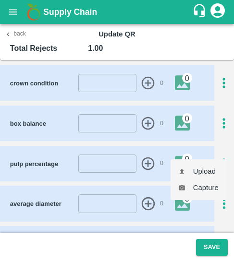
type input "C:\fakepath\WhatsApp Image 2025-08-21 at 08.01.55_99c756a6.jpg"
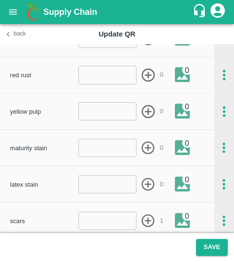
scroll to position [0, 0]
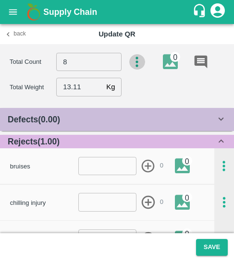
click at [142, 62] on icon "button" at bounding box center [137, 62] width 16 height 16
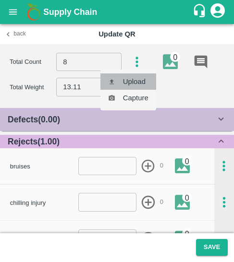
click at [139, 76] on li "Upload" at bounding box center [128, 82] width 56 height 16
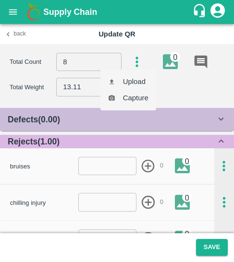
type input "C:\fakepath\WhatsApp Image 2025-08-26 at 00.58.47_62f180c6.jpg"
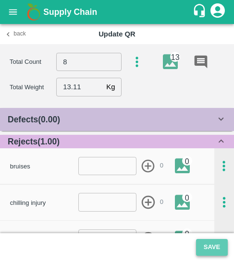
click at [208, 242] on button "Save" at bounding box center [212, 247] width 32 height 17
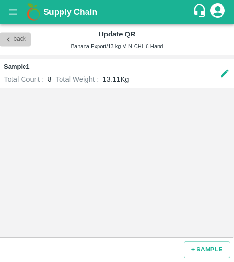
click at [10, 36] on icon "button" at bounding box center [8, 39] width 9 height 9
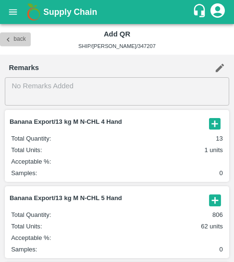
click at [15, 40] on button "Back" at bounding box center [15, 40] width 31 height 14
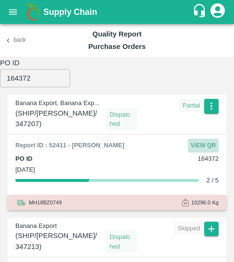
click at [212, 139] on button "View QR" at bounding box center [203, 146] width 31 height 14
click at [210, 139] on button "View QR" at bounding box center [203, 146] width 31 height 14
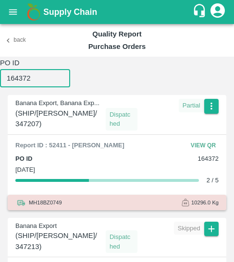
click at [18, 80] on input "164372" at bounding box center [35, 78] width 70 height 18
paste input "64"
type input "164364"
click at [209, 112] on button "button" at bounding box center [211, 106] width 14 height 14
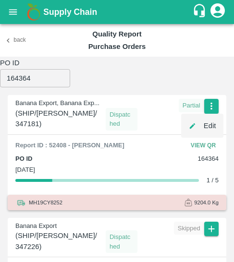
click at [200, 128] on li "Edit" at bounding box center [202, 126] width 42 height 16
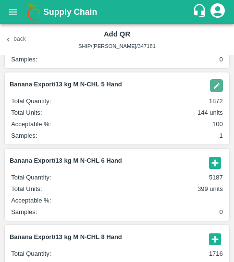
scroll to position [115, 0]
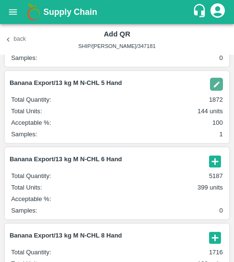
click at [209, 169] on icon "button" at bounding box center [215, 162] width 16 height 16
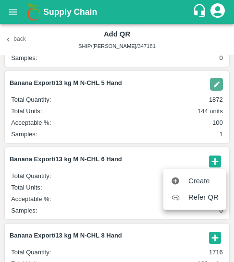
click at [196, 185] on span "Create" at bounding box center [203, 181] width 30 height 11
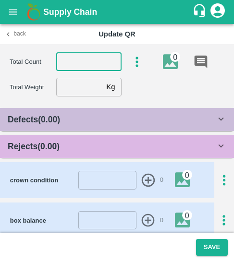
click at [91, 54] on input "number" at bounding box center [88, 62] width 65 height 18
type input "6"
click at [62, 86] on input "number" at bounding box center [79, 87] width 46 height 18
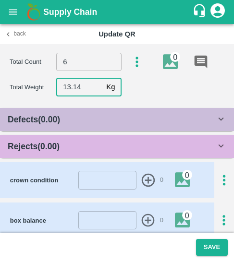
type input "13.14"
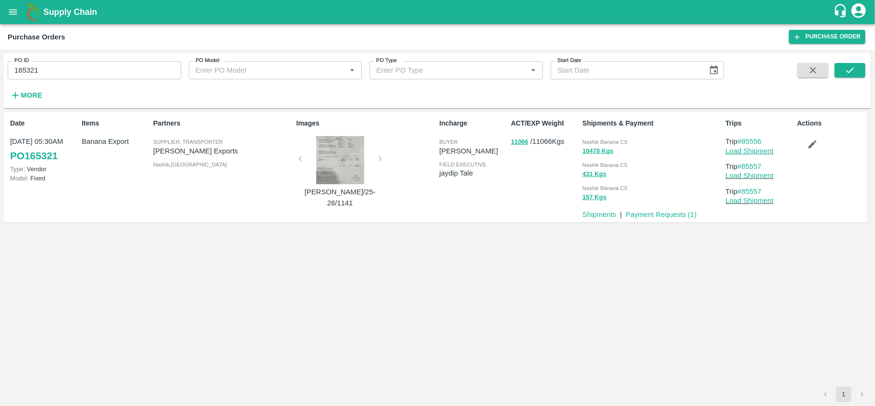
click at [758, 151] on link "Load Shipment" at bounding box center [750, 151] width 48 height 8
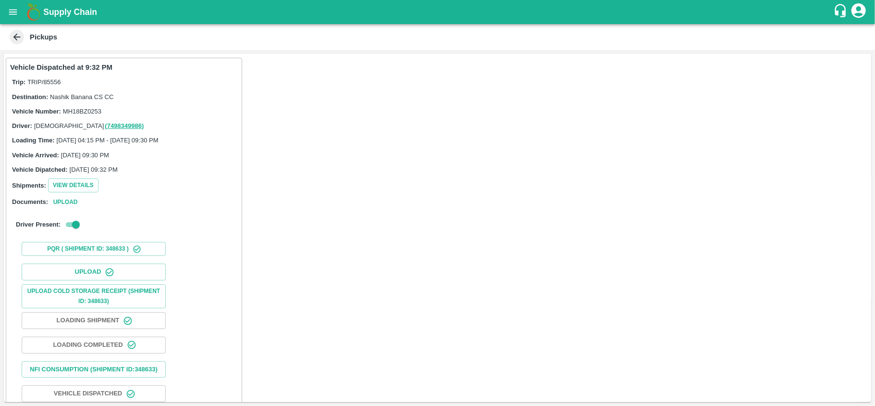
scroll to position [50, 0]
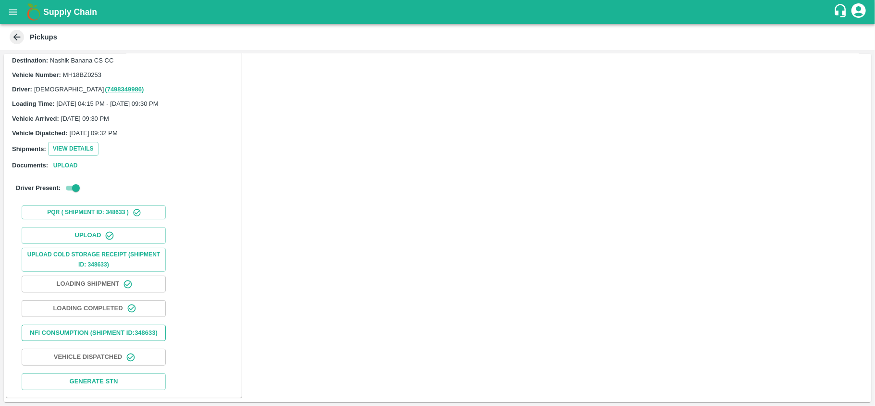
click at [123, 324] on button "Nfi Consumption (SHIPMENT ID: 348633 )" at bounding box center [94, 332] width 144 height 17
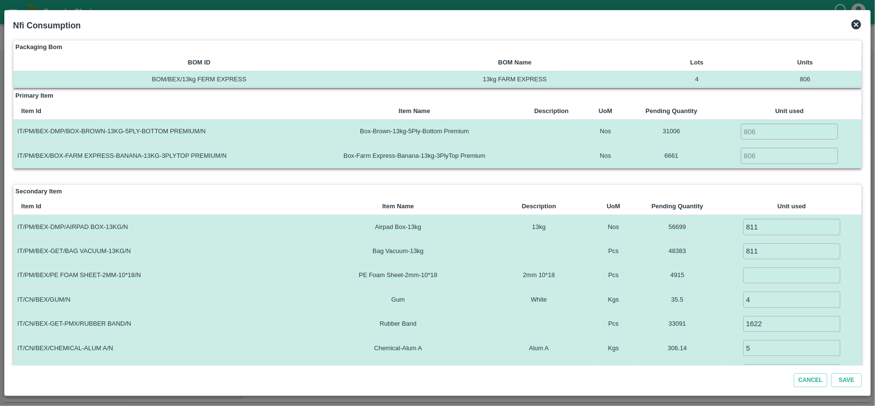
click at [851, 25] on icon at bounding box center [857, 25] width 12 height 12
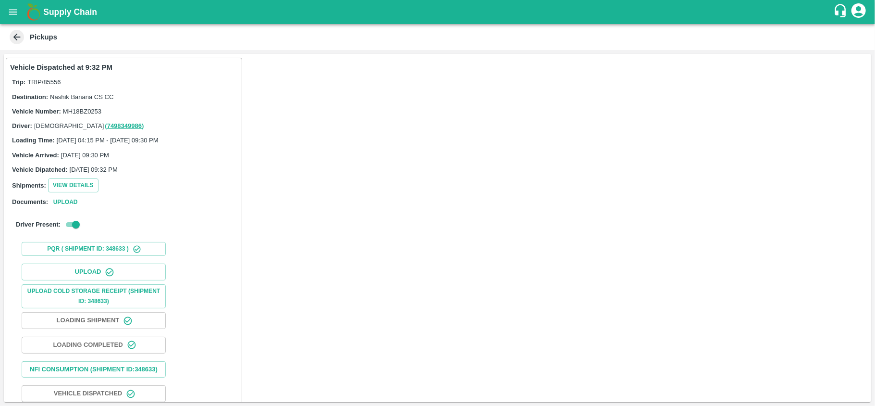
click at [19, 35] on icon at bounding box center [17, 37] width 11 height 11
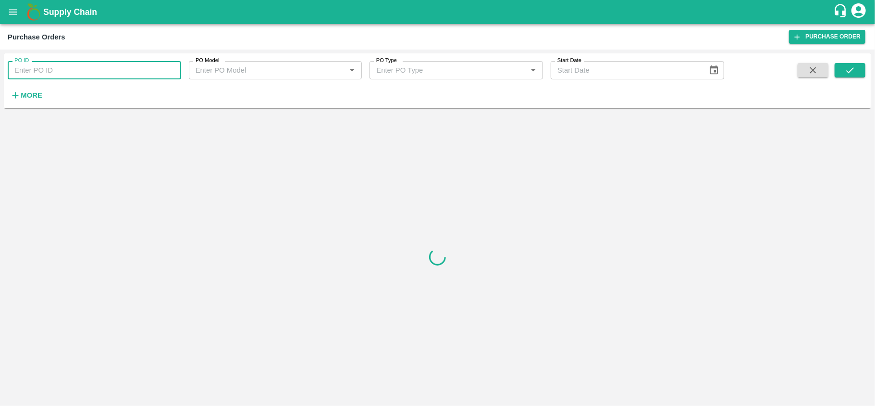
click at [82, 66] on input "PO ID" at bounding box center [94, 70] width 173 height 18
paste input "164408"
type input "164408"
click at [847, 65] on icon "submit" at bounding box center [850, 70] width 11 height 11
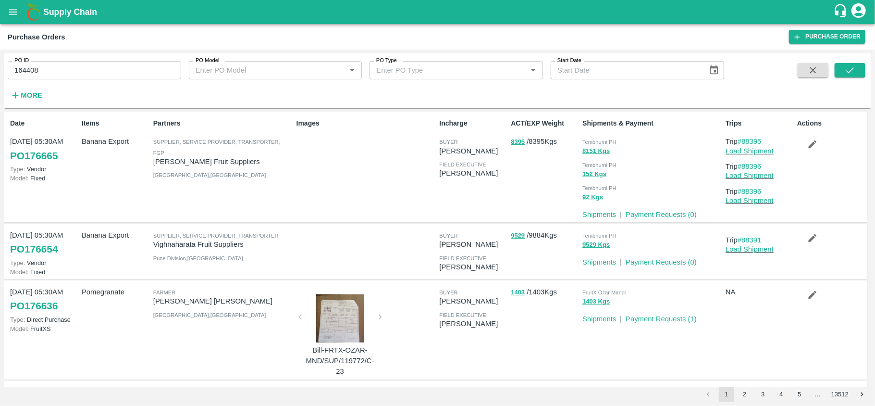
click at [148, 67] on input "164408" at bounding box center [94, 70] width 173 height 18
click at [856, 58] on div "PO ID 164408 PO ID PO Model PO Model   * PO Type PO Type   * Start Date Start D…" at bounding box center [437, 80] width 867 height 47
click at [856, 69] on button "submit" at bounding box center [850, 70] width 31 height 14
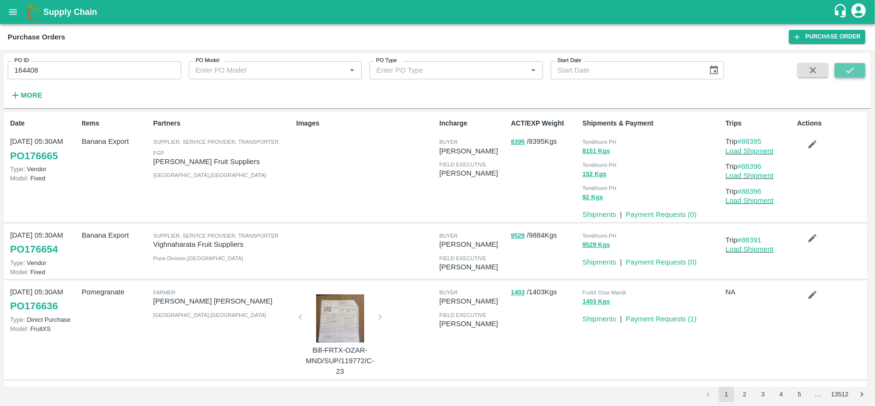
click at [858, 66] on button "submit" at bounding box center [850, 70] width 31 height 14
click at [852, 74] on icon "submit" at bounding box center [850, 70] width 11 height 11
click at [849, 73] on icon "submit" at bounding box center [850, 70] width 8 height 6
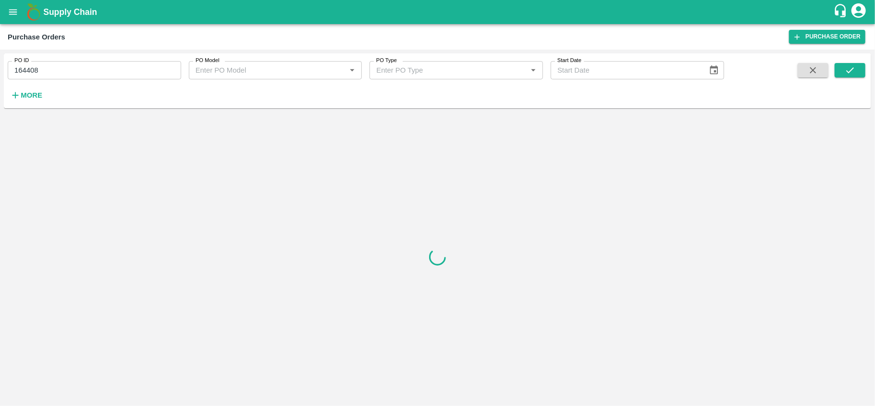
click at [843, 81] on span at bounding box center [850, 82] width 31 height 39
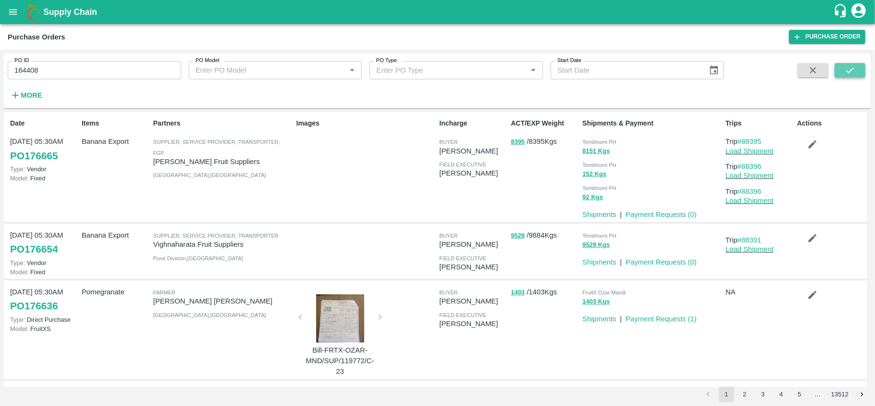
click at [842, 77] on button "submit" at bounding box center [850, 70] width 31 height 14
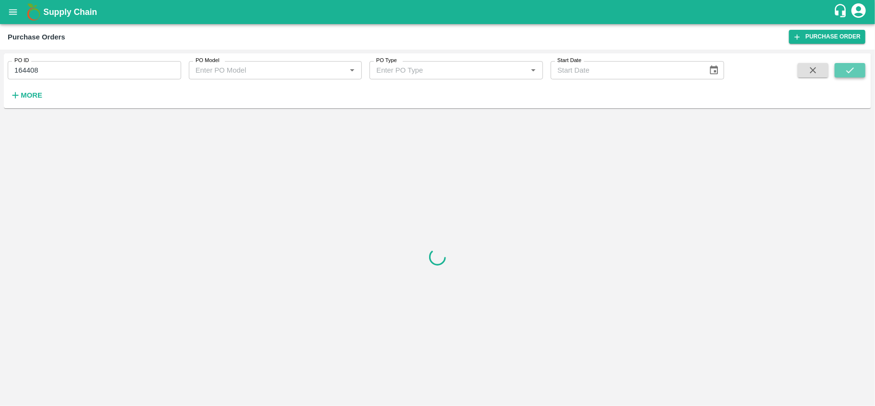
click at [848, 77] on button "submit" at bounding box center [850, 70] width 31 height 14
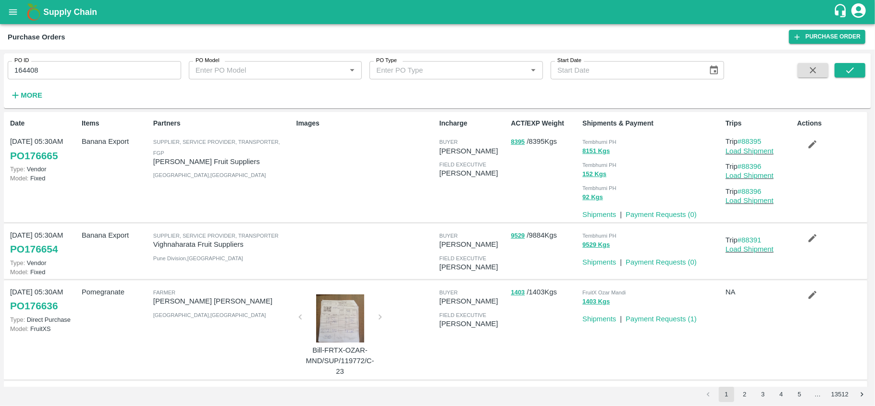
click at [848, 80] on span at bounding box center [850, 82] width 31 height 39
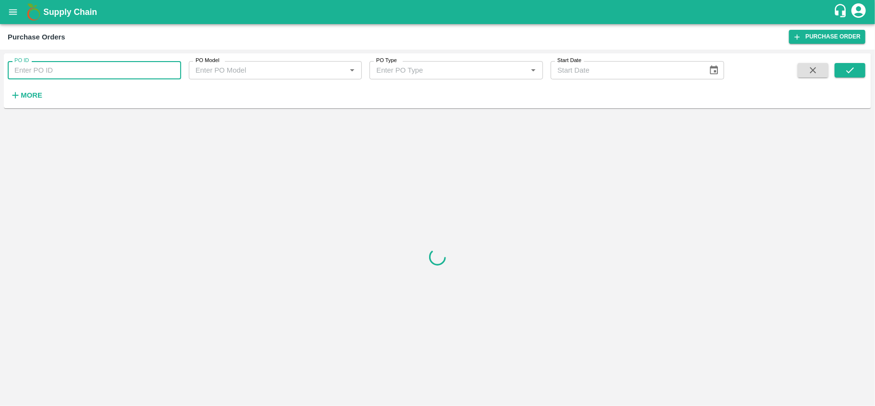
click at [171, 70] on input "PO ID" at bounding box center [94, 70] width 173 height 18
paste input "164408"
type input "164408"
click at [854, 67] on icon "submit" at bounding box center [850, 70] width 11 height 11
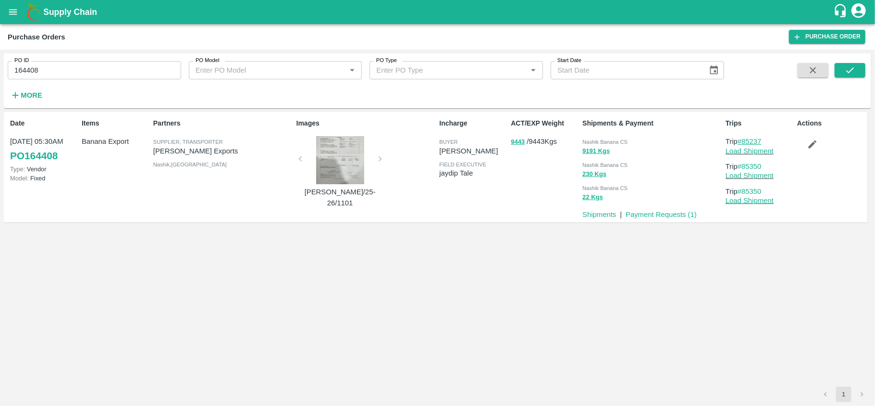
click at [748, 142] on link "#85237" at bounding box center [750, 141] width 24 height 8
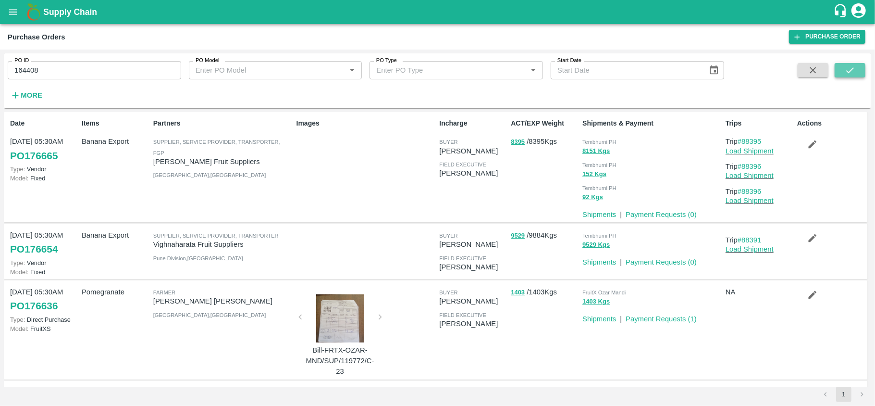
click at [836, 72] on button "submit" at bounding box center [850, 70] width 31 height 14
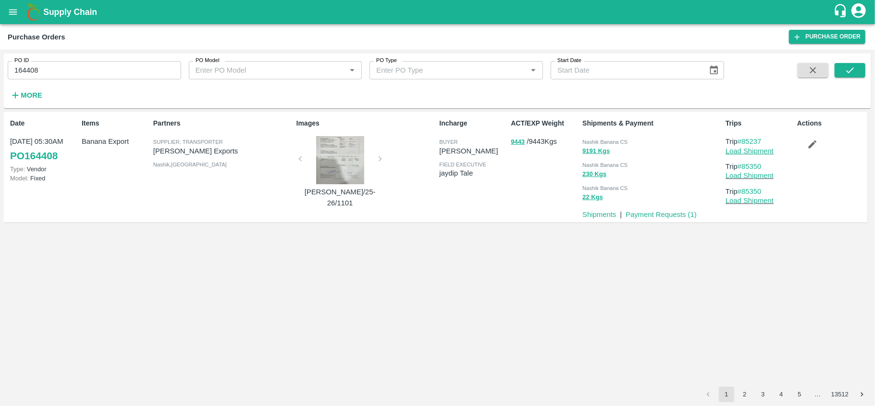
click at [747, 150] on link "Load Shipment" at bounding box center [750, 151] width 48 height 8
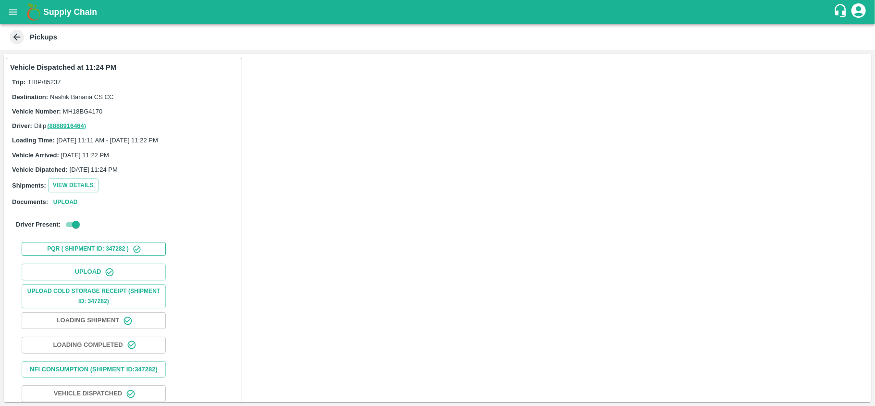
scroll to position [50, 0]
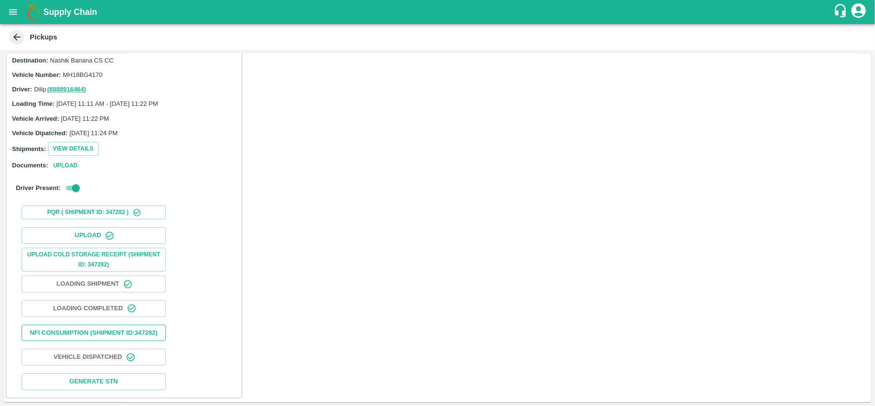
click at [94, 324] on button "Nfi Consumption (SHIPMENT ID: 347282 )" at bounding box center [94, 332] width 144 height 17
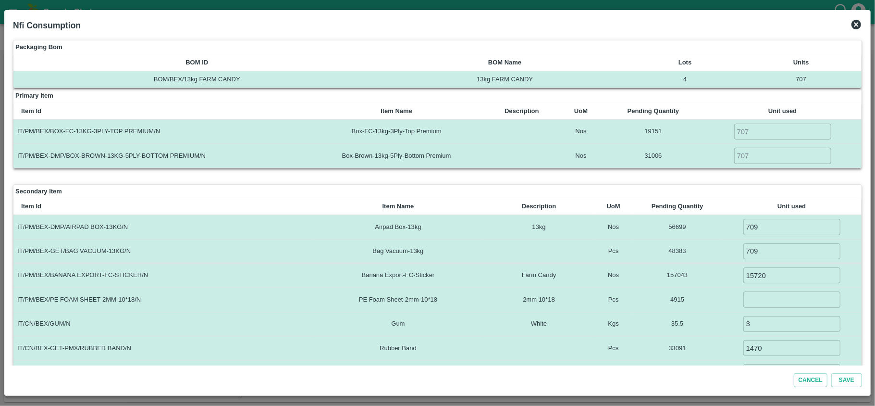
click at [859, 28] on icon at bounding box center [856, 25] width 10 height 10
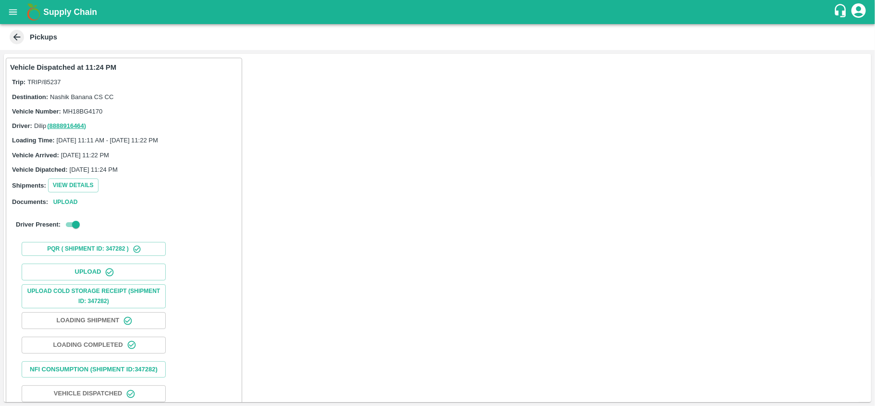
click at [12, 37] on icon at bounding box center [17, 37] width 11 height 11
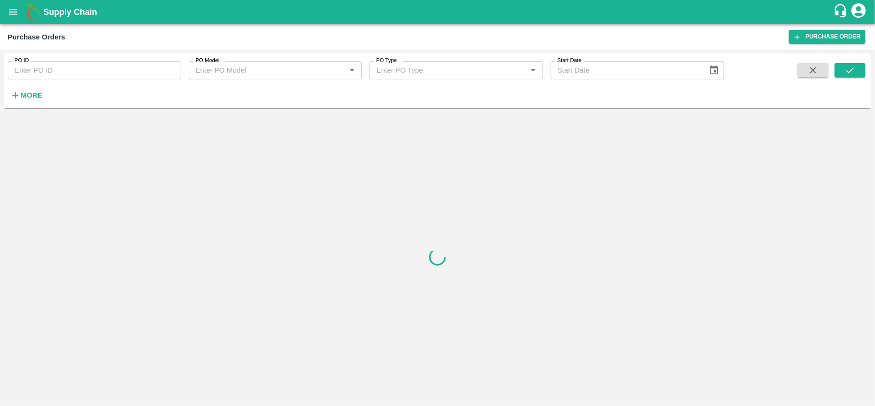
click at [24, 60] on label "PO ID" at bounding box center [21, 61] width 14 height 8
click at [24, 61] on input "PO ID" at bounding box center [94, 70] width 173 height 18
paste input "164372"
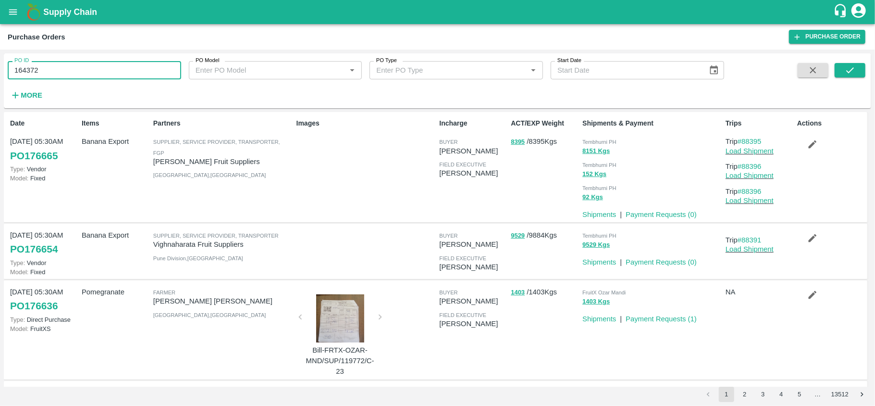
type input "164372"
drag, startPoint x: 505, startPoint y: 116, endPoint x: 445, endPoint y: 114, distance: 59.6
